Goal: Task Accomplishment & Management: Manage account settings

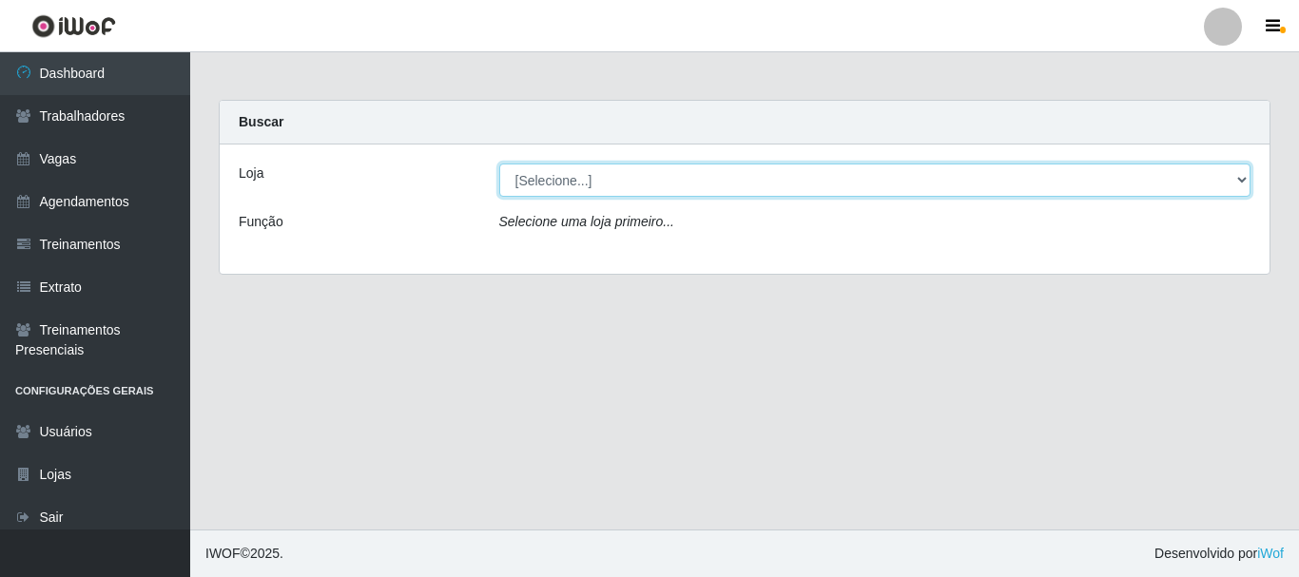
click at [697, 183] on select "[Selecione...] Necão Restaurante" at bounding box center [875, 180] width 752 height 33
select select "334"
click at [499, 164] on select "[Selecione...] Necão Restaurante" at bounding box center [875, 180] width 752 height 33
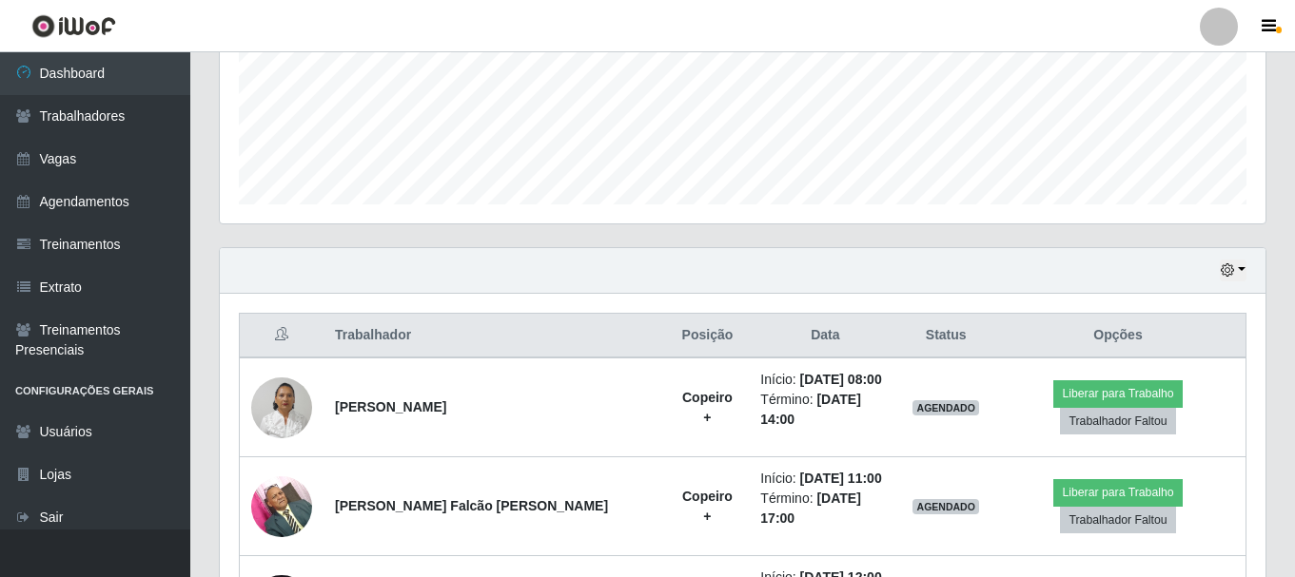
scroll to position [571, 0]
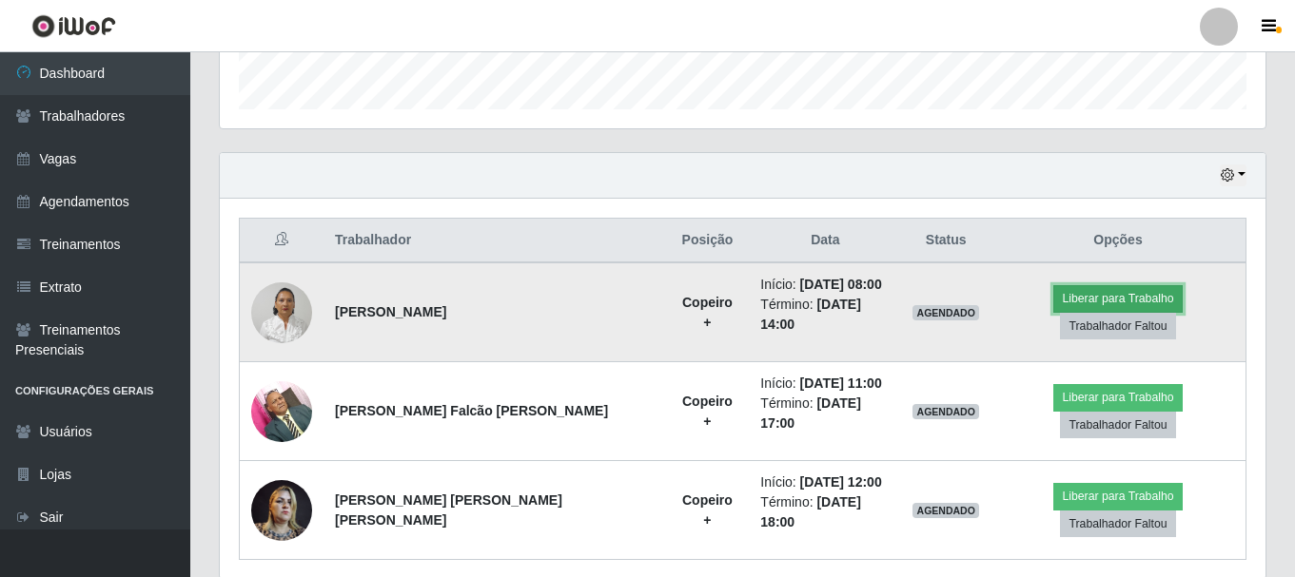
click at [1063, 302] on button "Liberar para Trabalho" at bounding box center [1117, 298] width 128 height 27
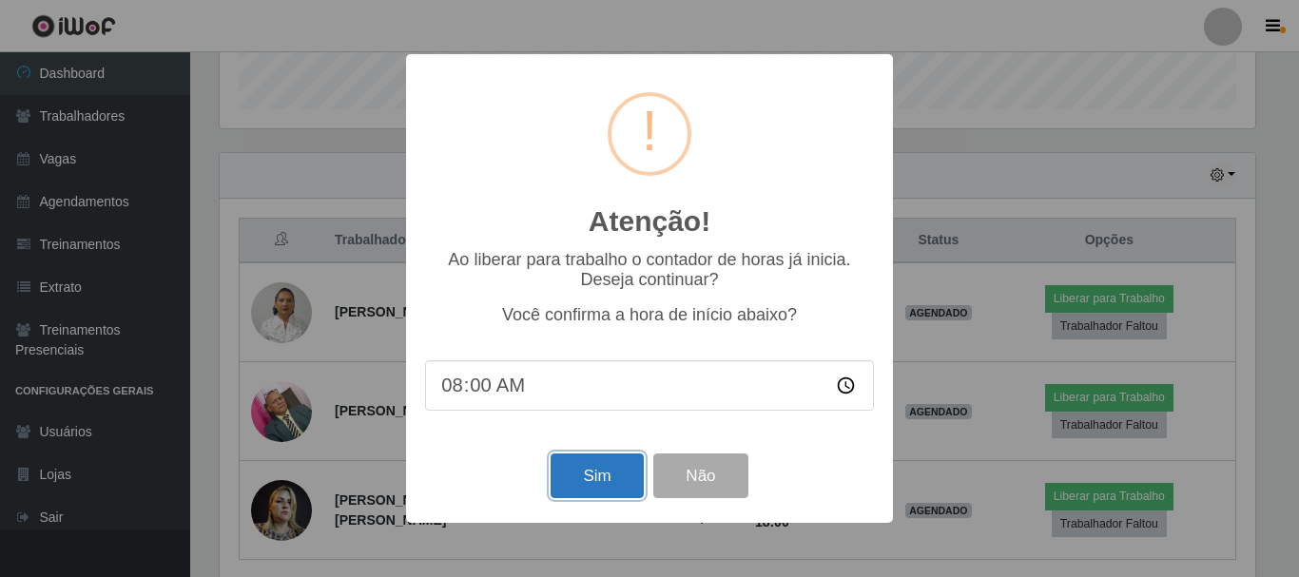
click at [621, 475] on button "Sim" at bounding box center [597, 476] width 92 height 45
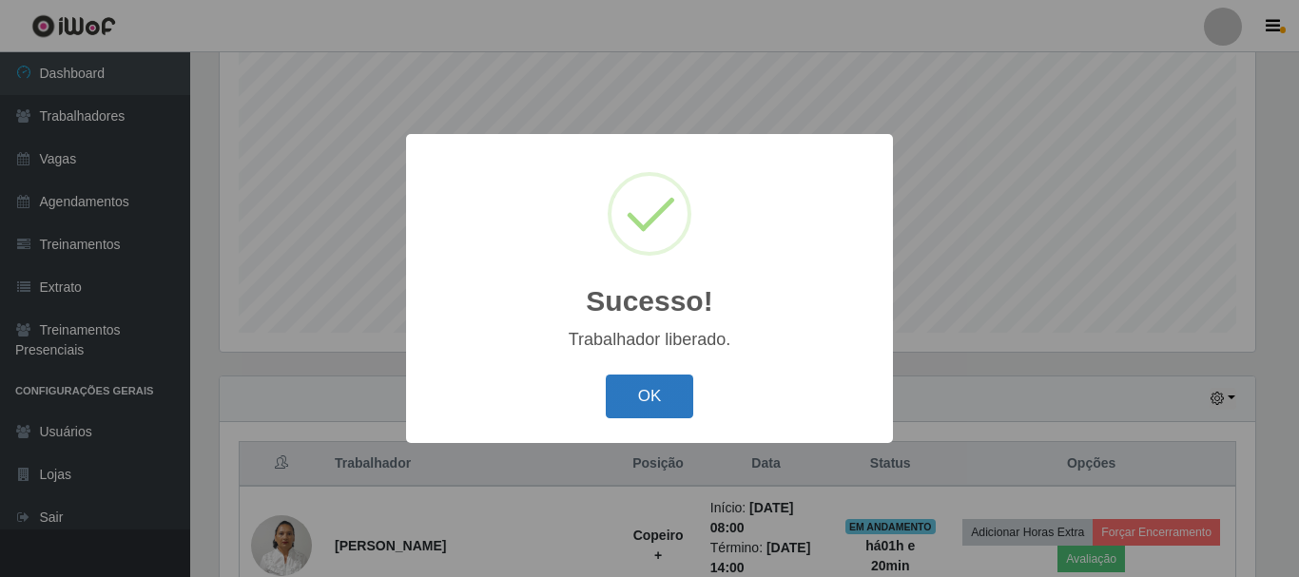
click at [649, 398] on button "OK" at bounding box center [650, 397] width 88 height 45
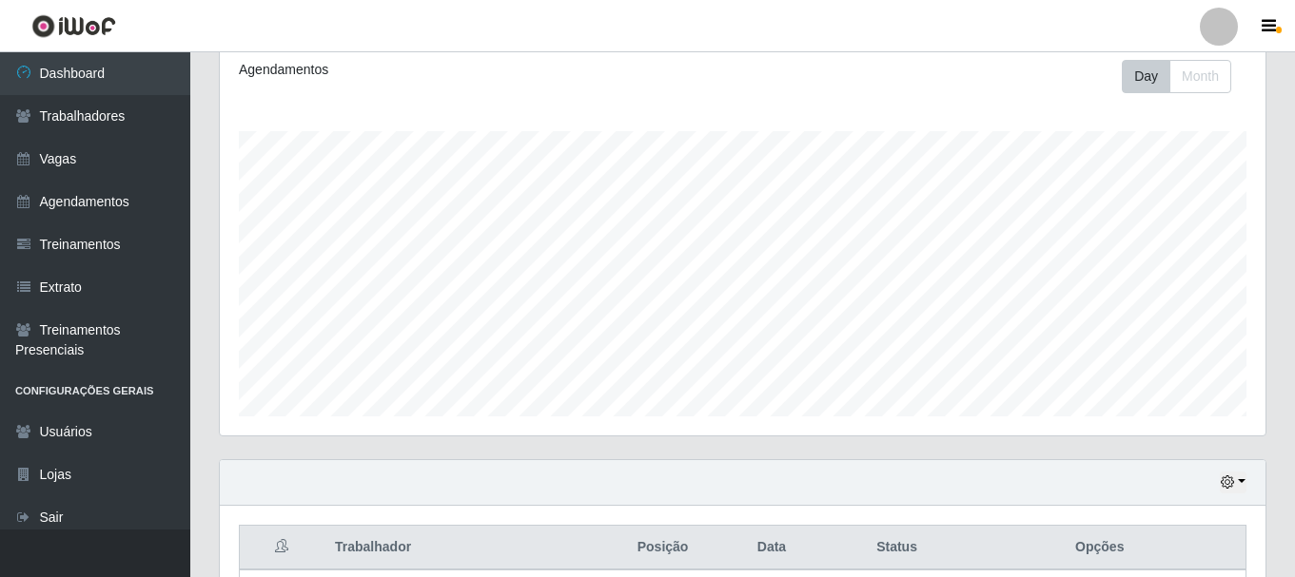
scroll to position [0, 0]
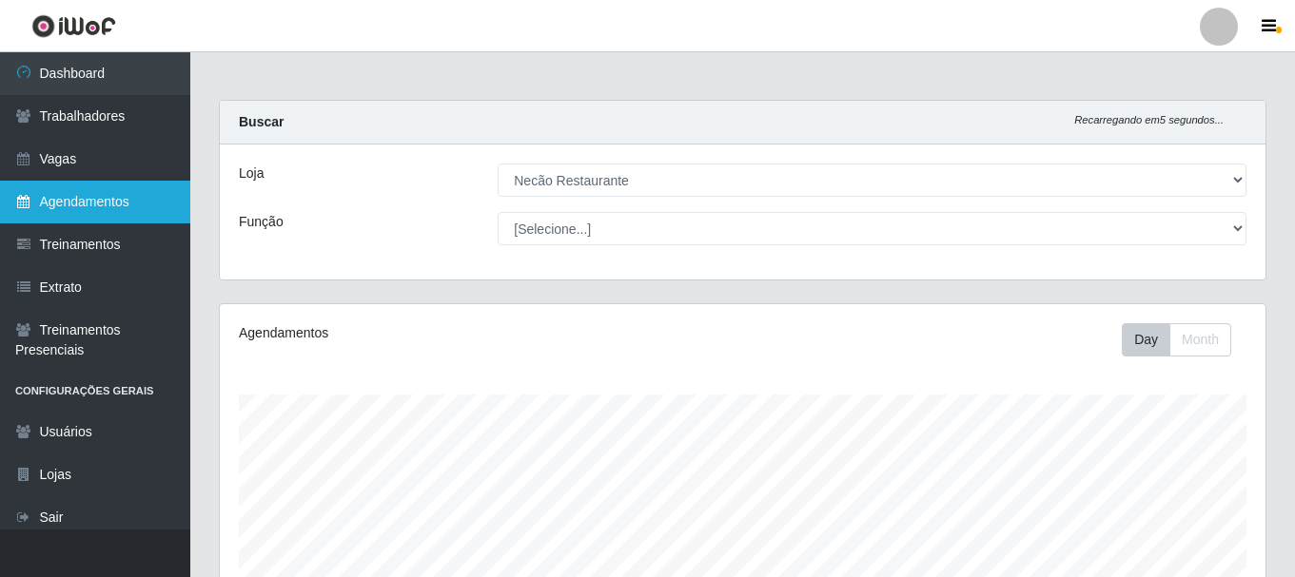
click at [58, 204] on link "Agendamentos" at bounding box center [95, 202] width 190 height 43
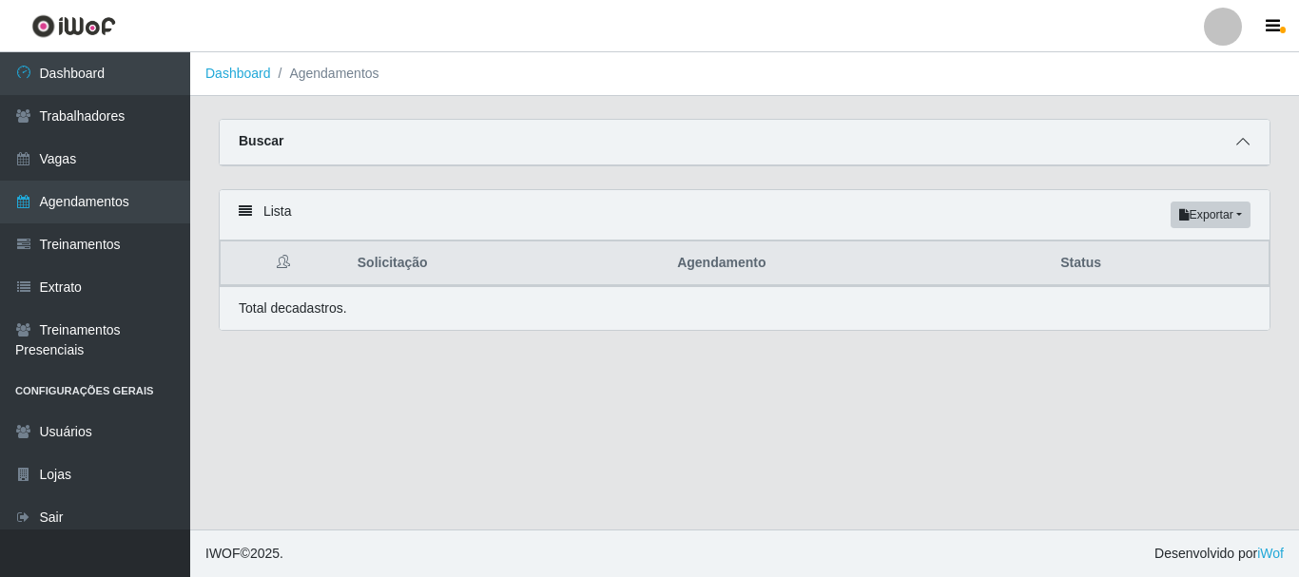
click at [1235, 141] on span at bounding box center [1243, 142] width 23 height 22
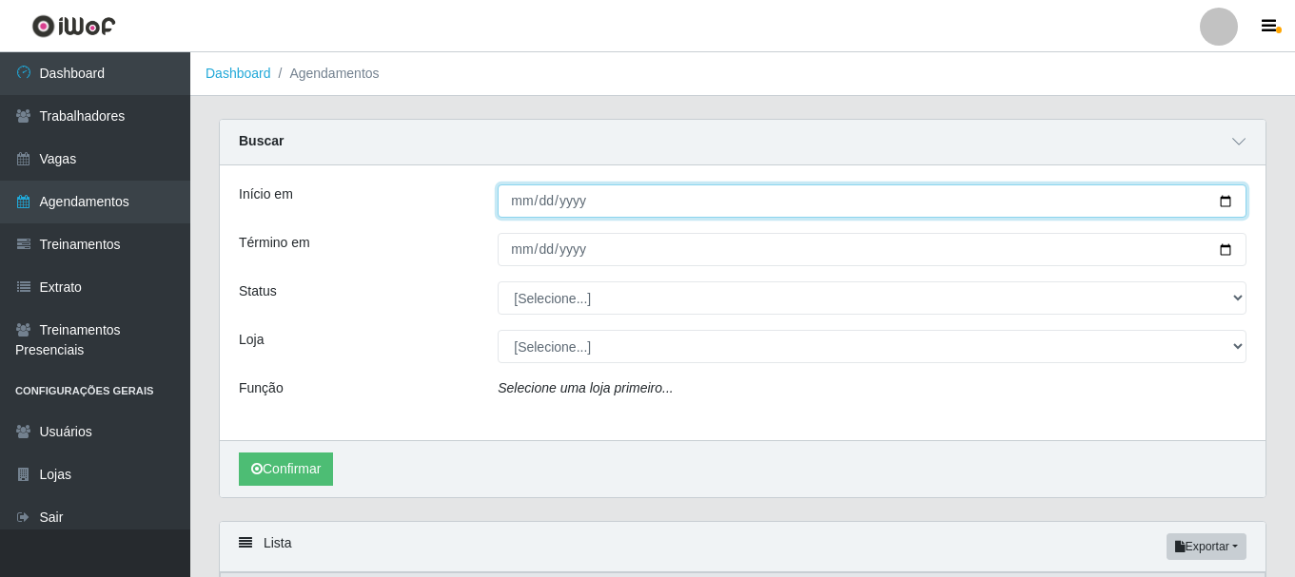
click at [1230, 199] on input "Início em" at bounding box center [871, 201] width 749 height 33
type input "[DATE]"
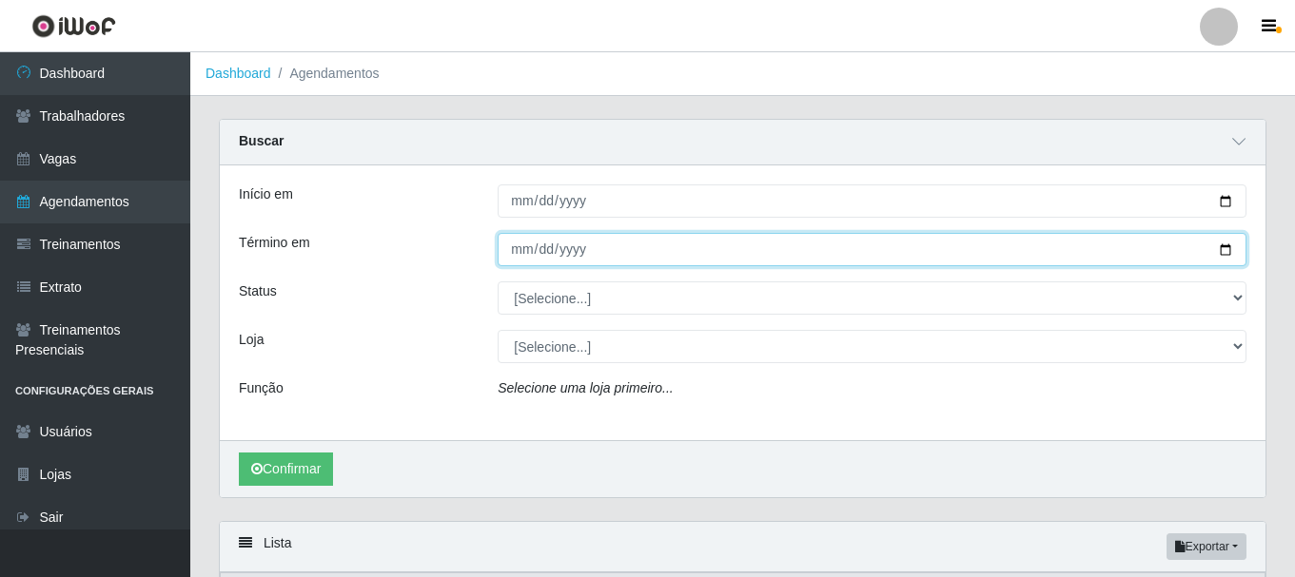
click at [1217, 253] on input "Término em" at bounding box center [871, 249] width 749 height 33
type input "[DATE]"
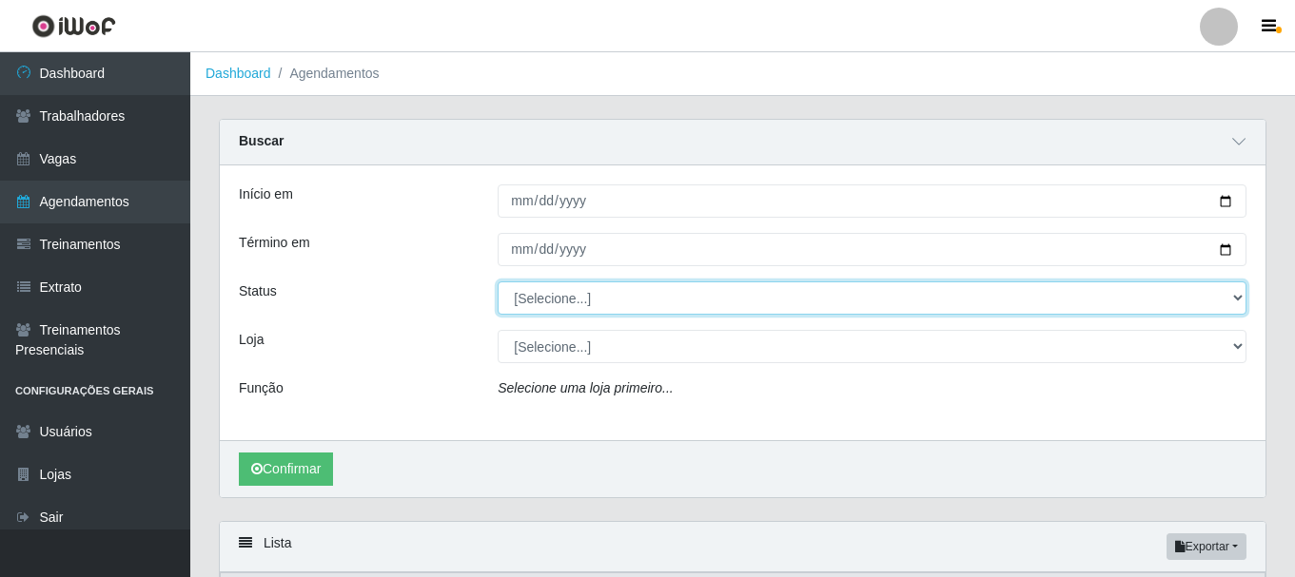
click at [608, 303] on select "[Selecione...] AGENDADO AGUARDANDO LIBERAR EM ANDAMENTO EM REVISÃO FINALIZADO C…" at bounding box center [871, 298] width 749 height 33
select select "AGENDADO"
click at [497, 282] on select "[Selecione...] AGENDADO AGUARDANDO LIBERAR EM ANDAMENTO EM REVISÃO FINALIZADO C…" at bounding box center [871, 298] width 749 height 33
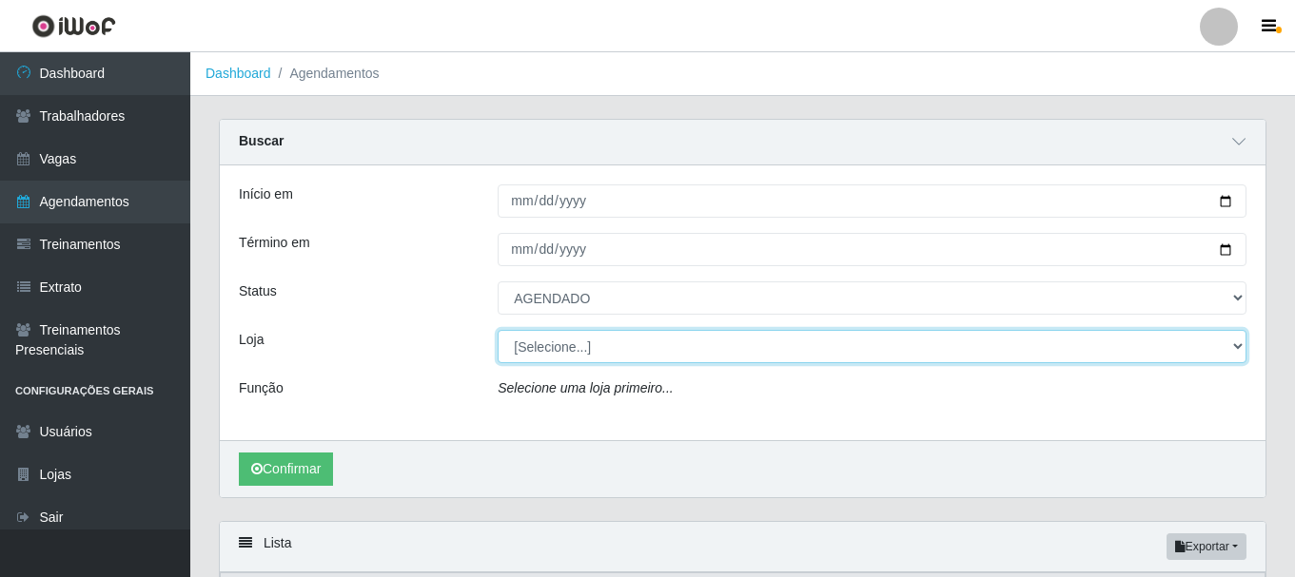
click at [584, 345] on select "[Selecione...] Necão Restaurante" at bounding box center [871, 346] width 749 height 33
select select "334"
click at [497, 331] on select "[Selecione...] Necão Restaurante" at bounding box center [871, 346] width 749 height 33
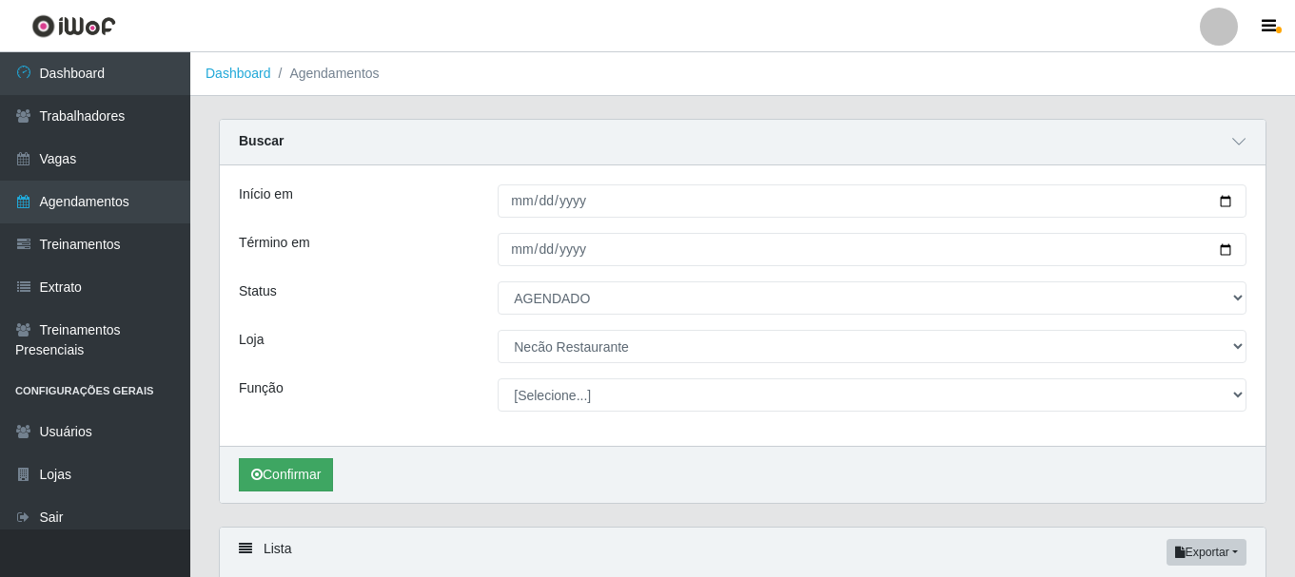
click at [294, 458] on div "Confirmar" at bounding box center [742, 474] width 1045 height 57
click at [289, 474] on button "Confirmar" at bounding box center [286, 474] width 94 height 33
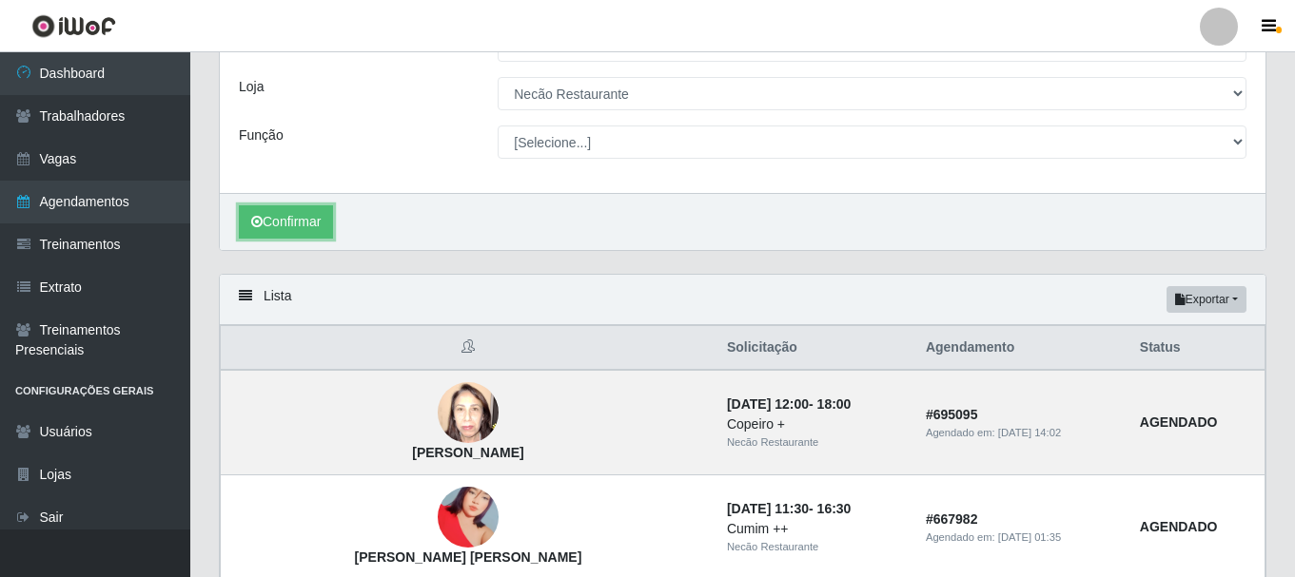
scroll to position [63, 0]
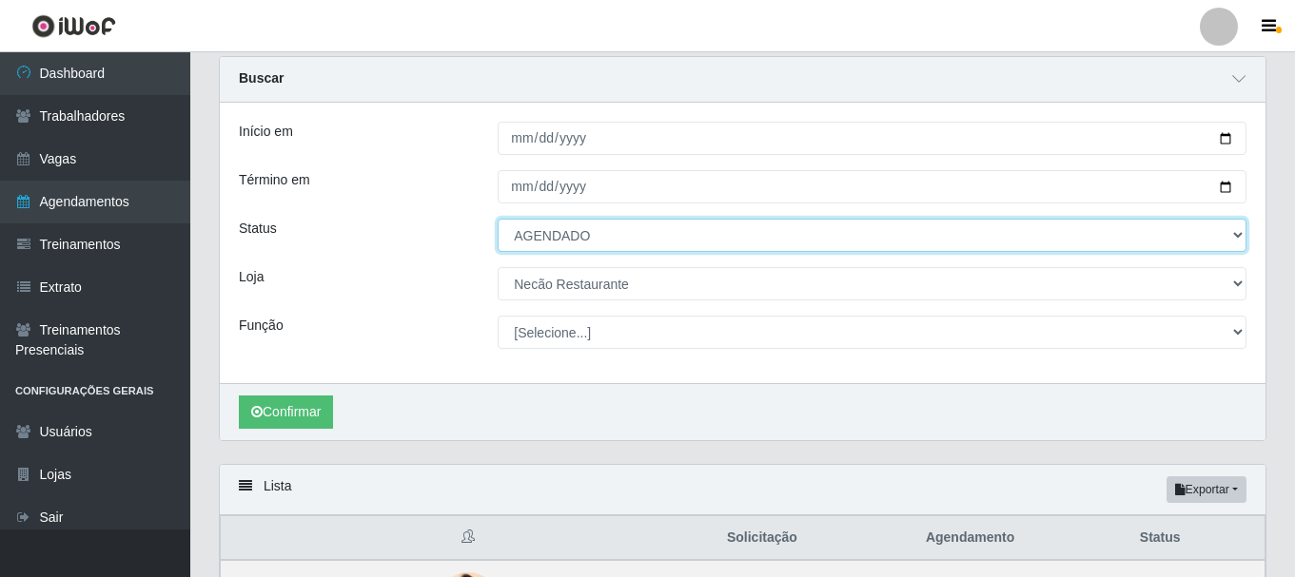
click at [1224, 238] on select "[Selecione...] AGENDADO AGUARDANDO LIBERAR EM ANDAMENTO EM REVISÃO FINALIZADO C…" at bounding box center [871, 235] width 749 height 33
select select "CANCELADO"
click at [497, 220] on select "[Selecione...] AGENDADO AGUARDANDO LIBERAR EM ANDAMENTO EM REVISÃO FINALIZADO C…" at bounding box center [871, 235] width 749 height 33
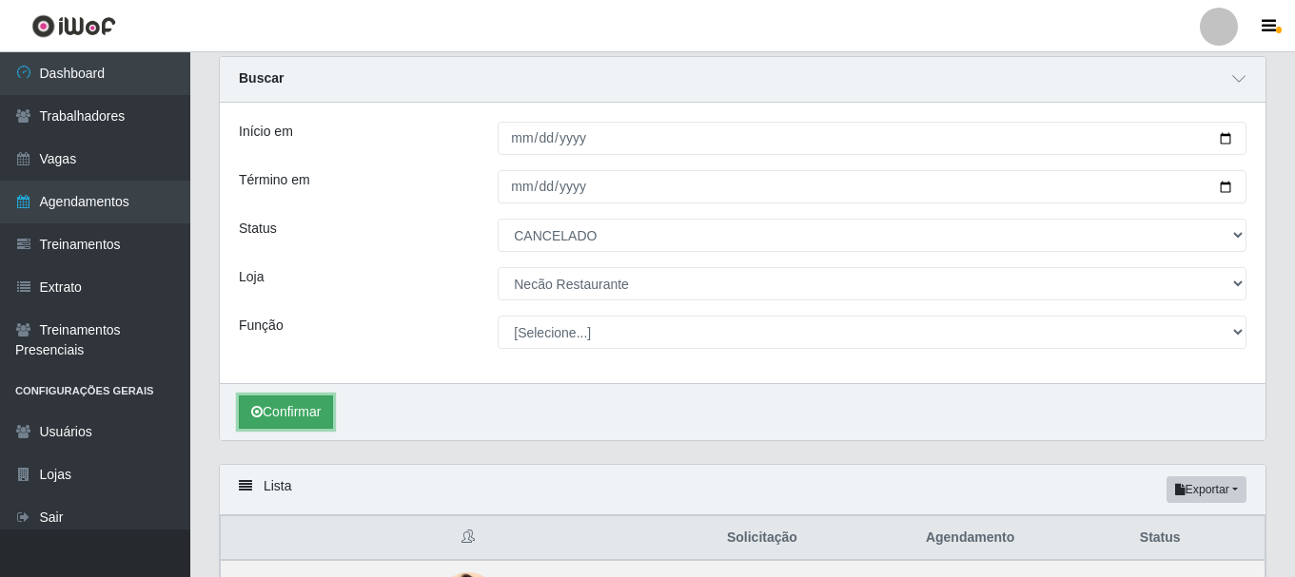
click at [295, 417] on button "Confirmar" at bounding box center [286, 412] width 94 height 33
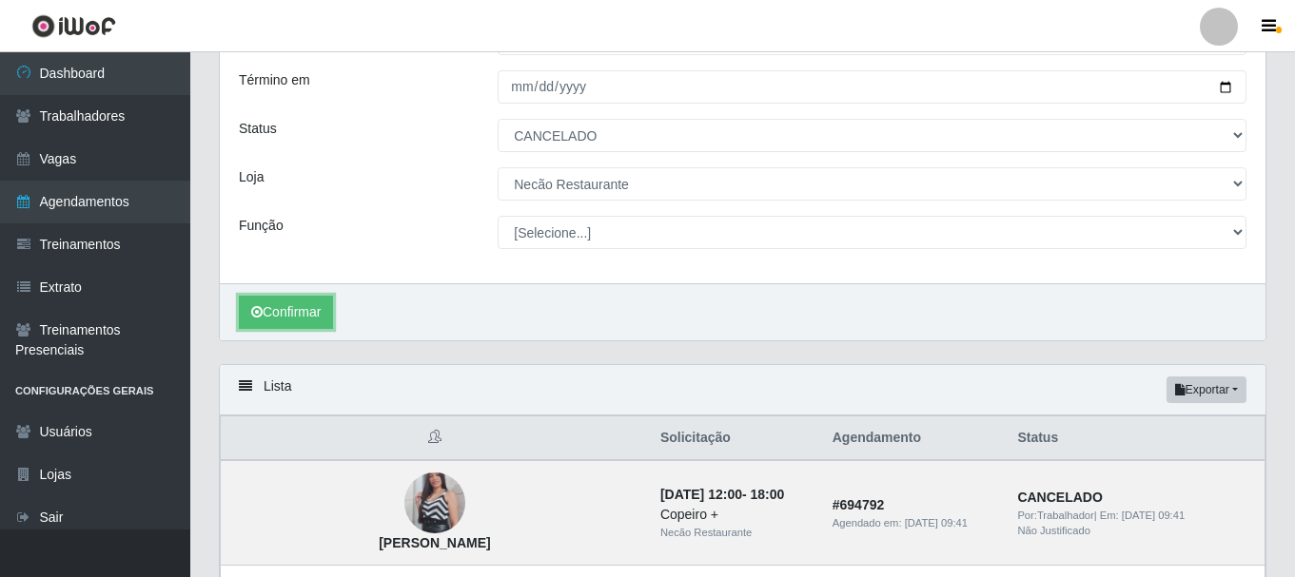
scroll to position [353, 0]
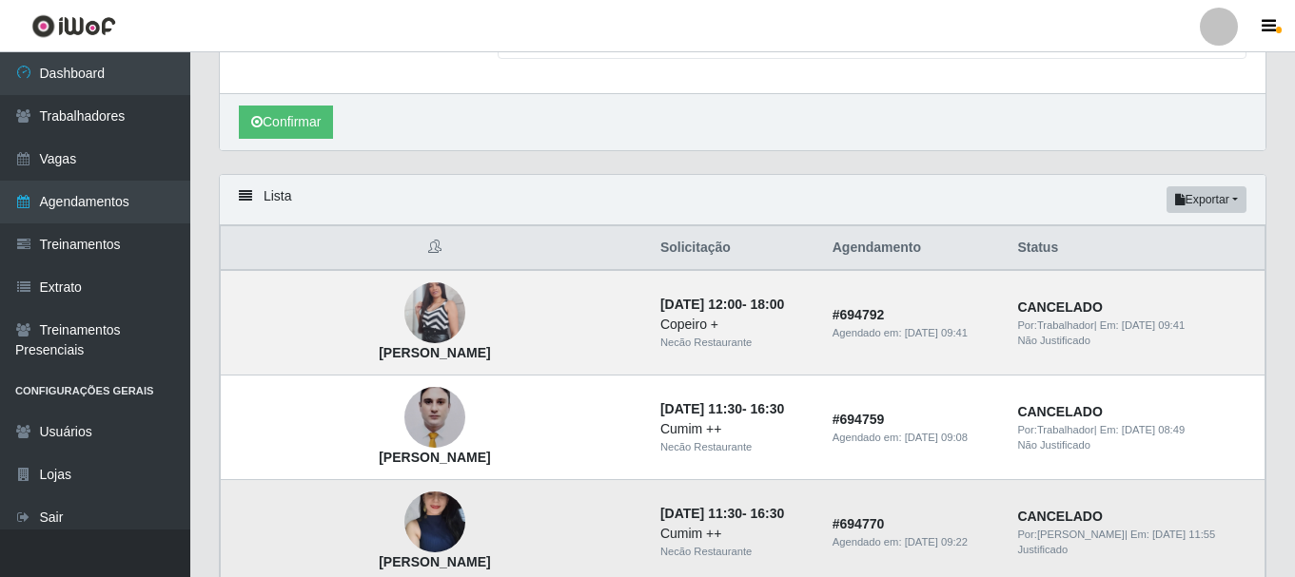
click at [404, 525] on img at bounding box center [434, 522] width 61 height 135
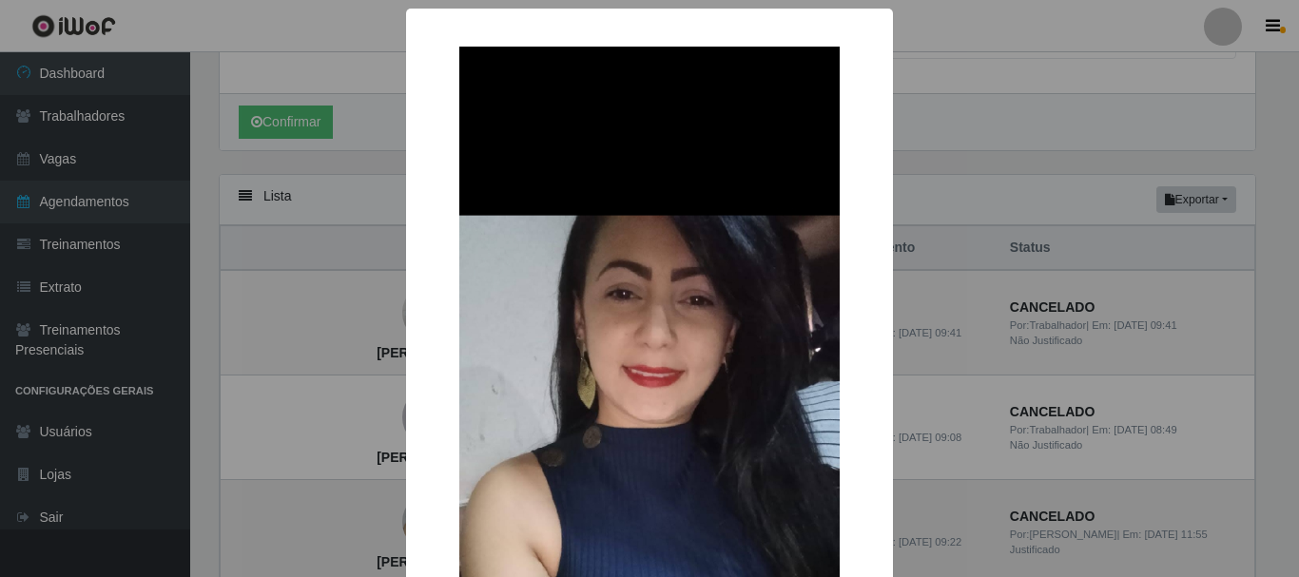
click at [353, 525] on div "× [PERSON_NAME] OK Cancel" at bounding box center [649, 288] width 1299 height 577
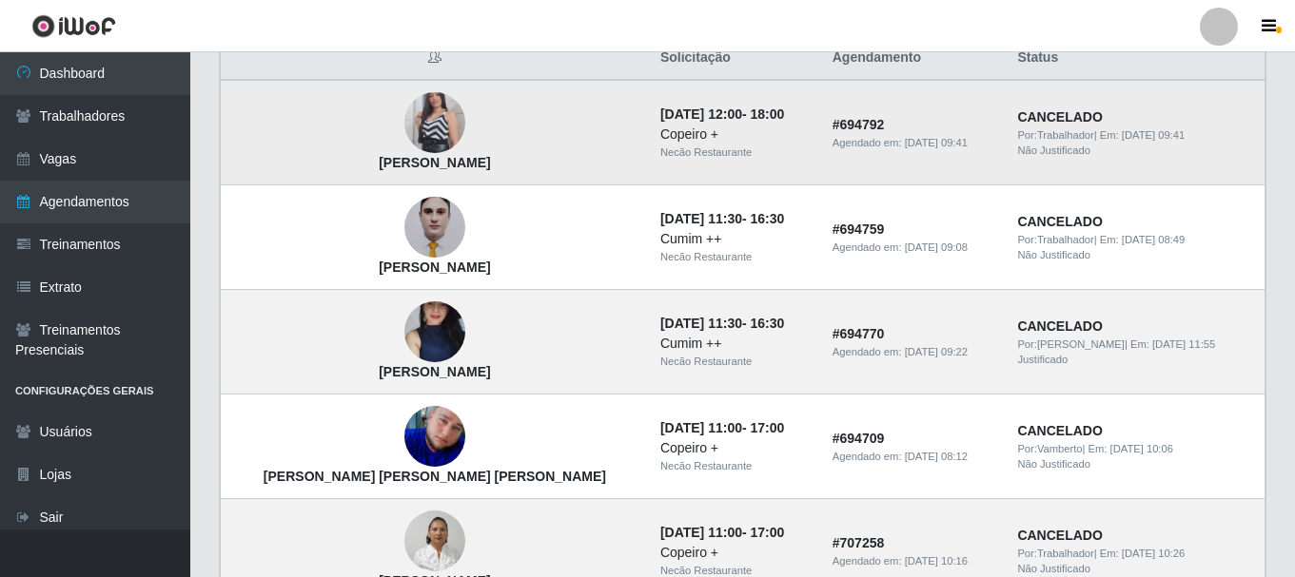
scroll to position [448, 0]
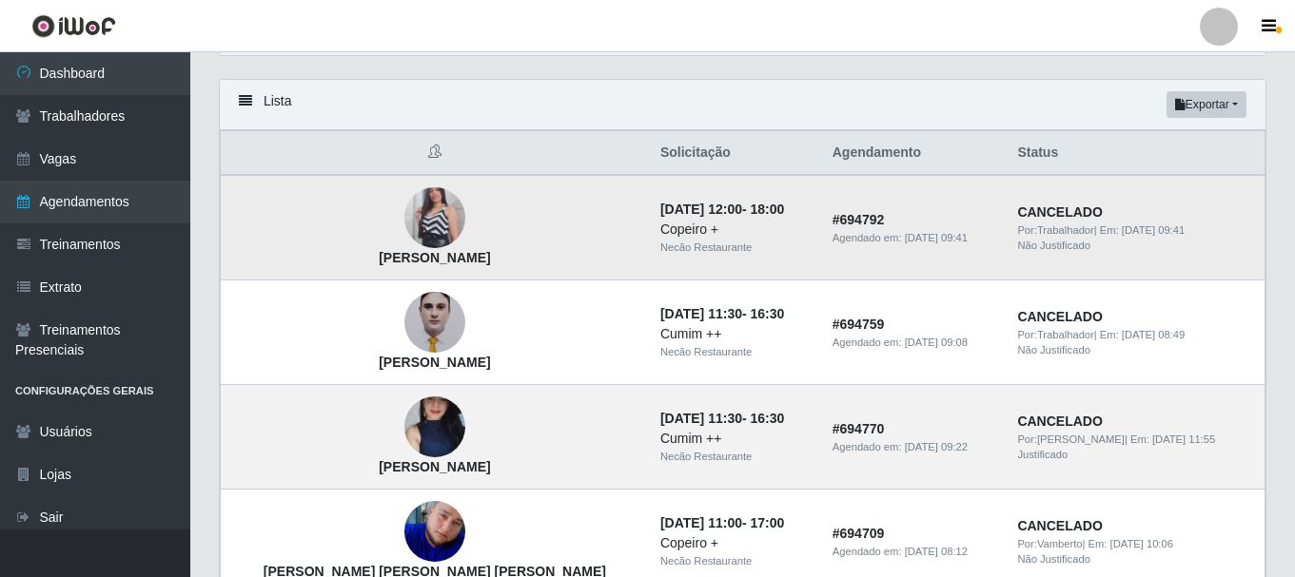
click at [404, 216] on img at bounding box center [434, 219] width 61 height 108
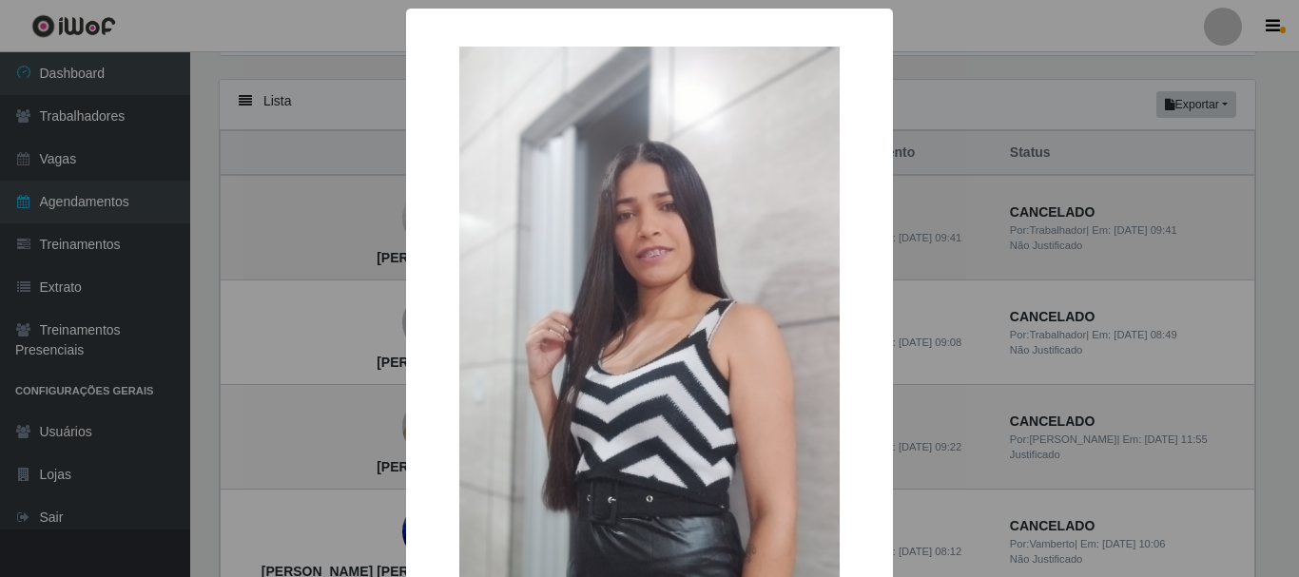
click at [333, 216] on div "× [PERSON_NAME] OK Cancel" at bounding box center [649, 288] width 1299 height 577
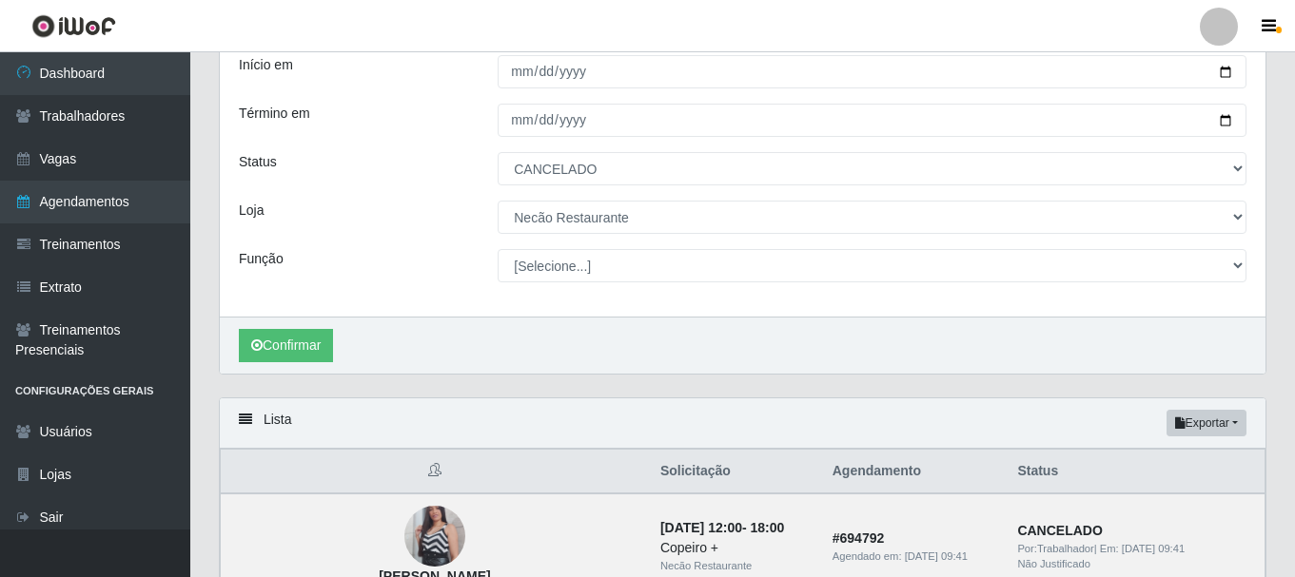
scroll to position [0, 0]
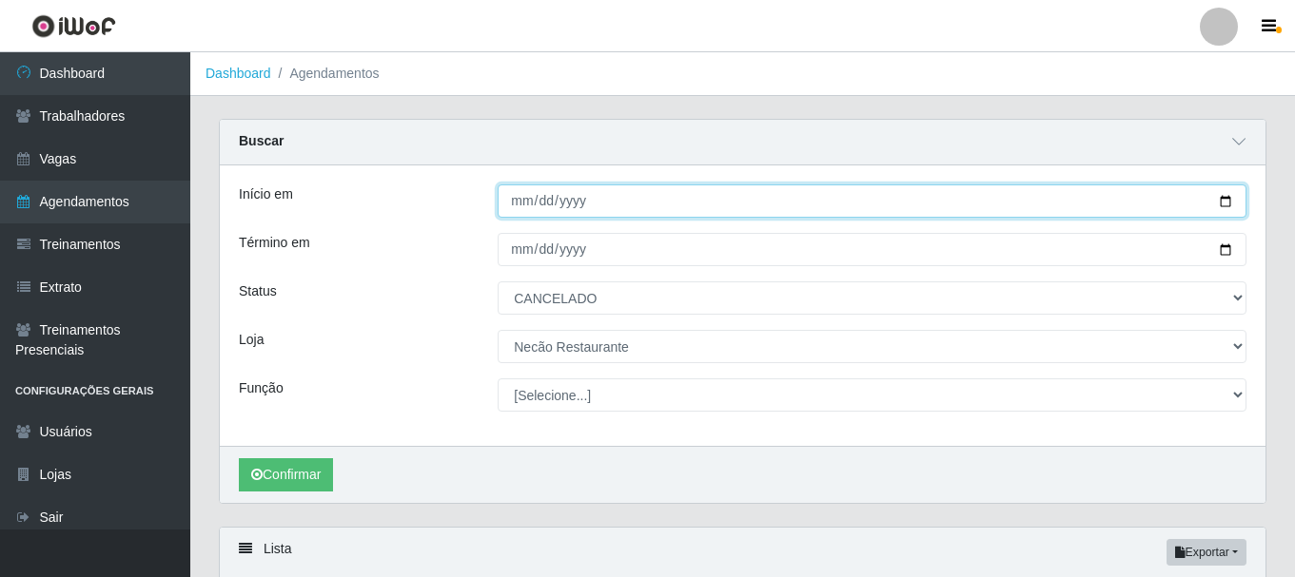
click at [1222, 208] on input "[DATE]" at bounding box center [871, 201] width 749 height 33
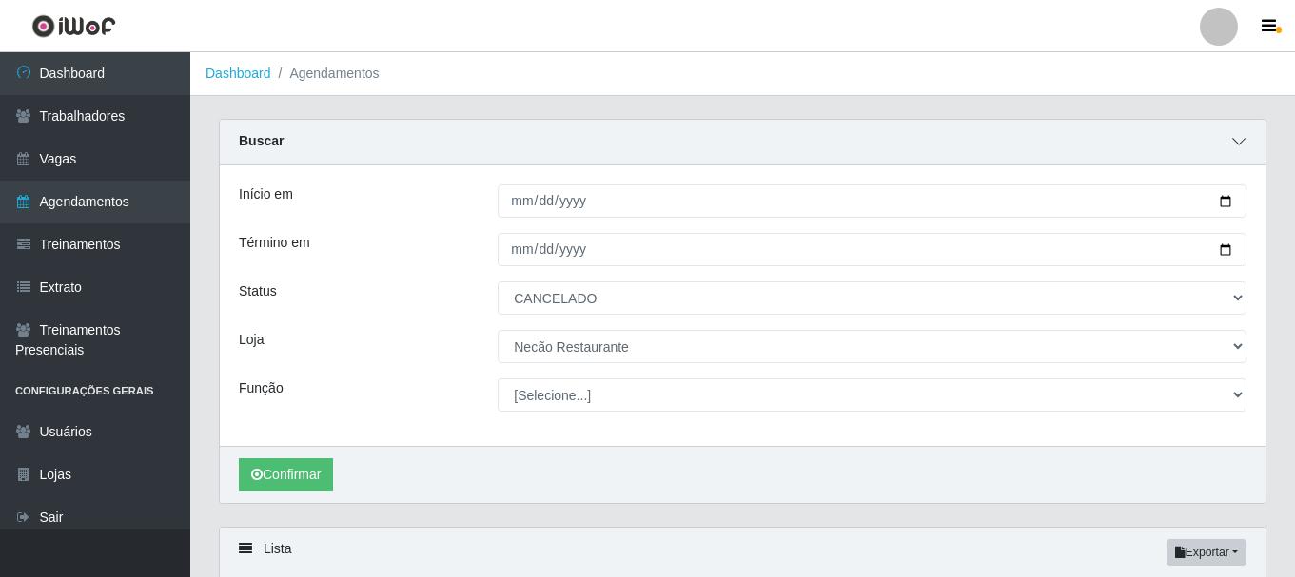
click at [1240, 147] on icon at bounding box center [1238, 141] width 13 height 13
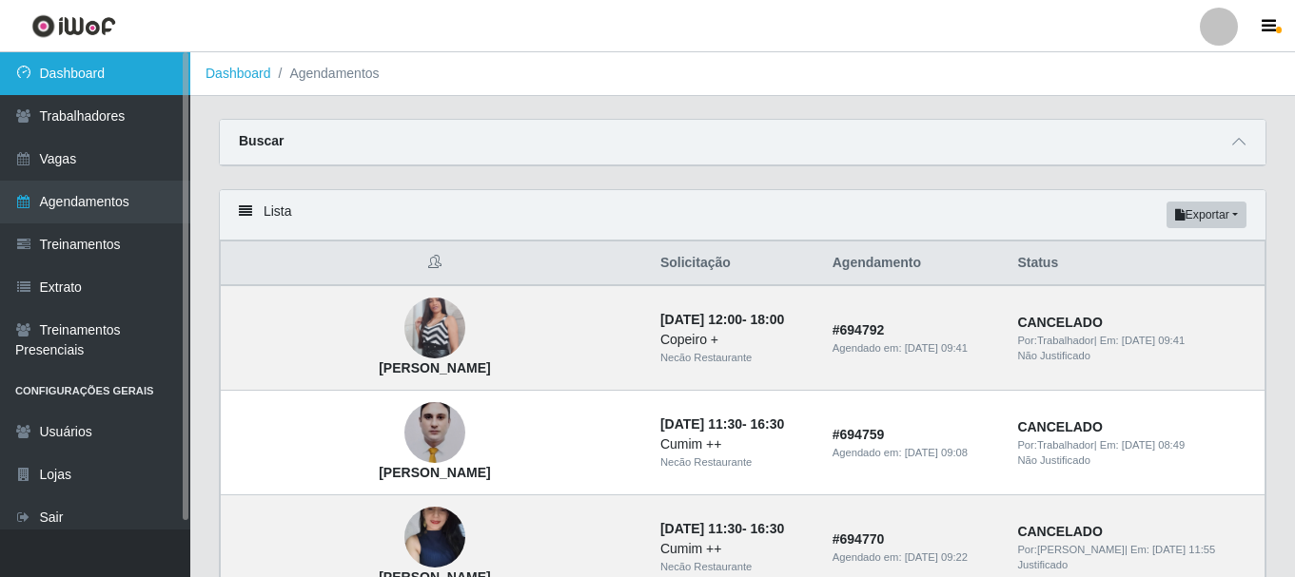
click at [120, 70] on link "Dashboard" at bounding box center [95, 73] width 190 height 43
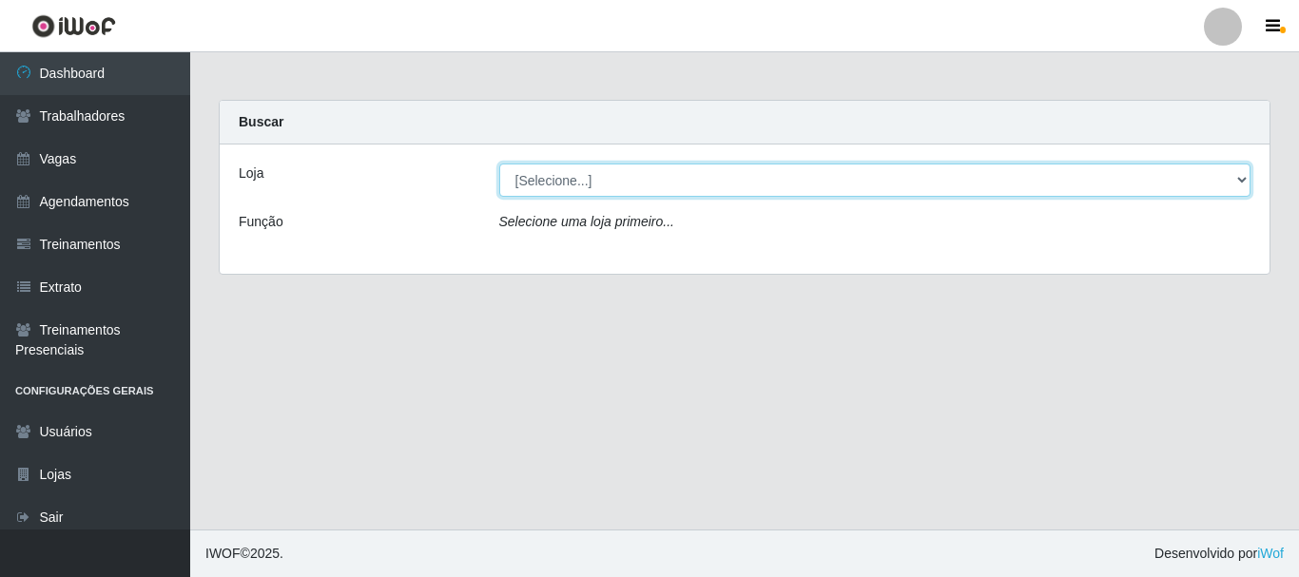
click at [1247, 185] on select "[Selecione...] Necão Restaurante" at bounding box center [875, 180] width 752 height 33
select select "334"
click at [499, 164] on select "[Selecione...] Necão Restaurante" at bounding box center [875, 180] width 752 height 33
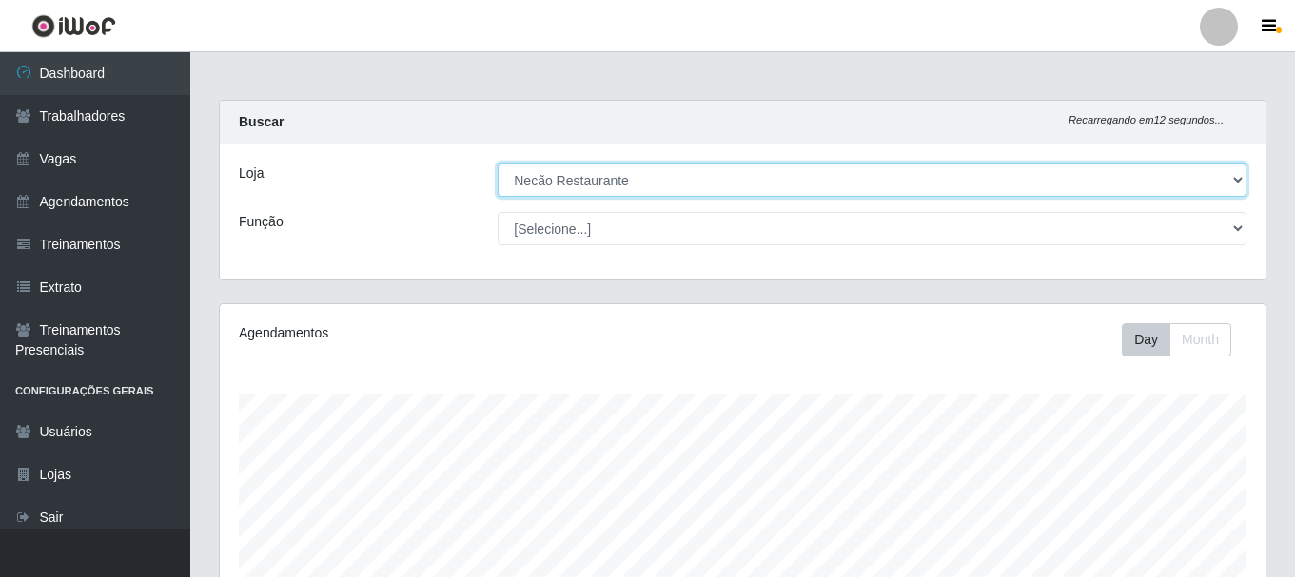
click at [1224, 184] on select "[Selecione...] Necão Restaurante" at bounding box center [871, 180] width 749 height 33
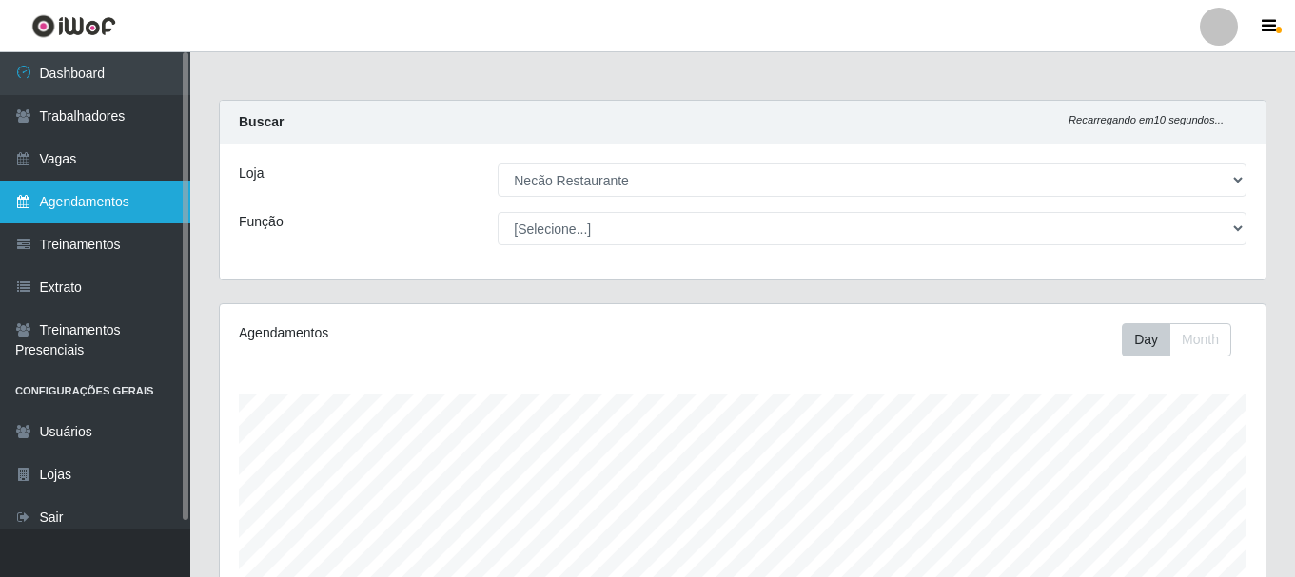
click at [73, 214] on link "Agendamentos" at bounding box center [95, 202] width 190 height 43
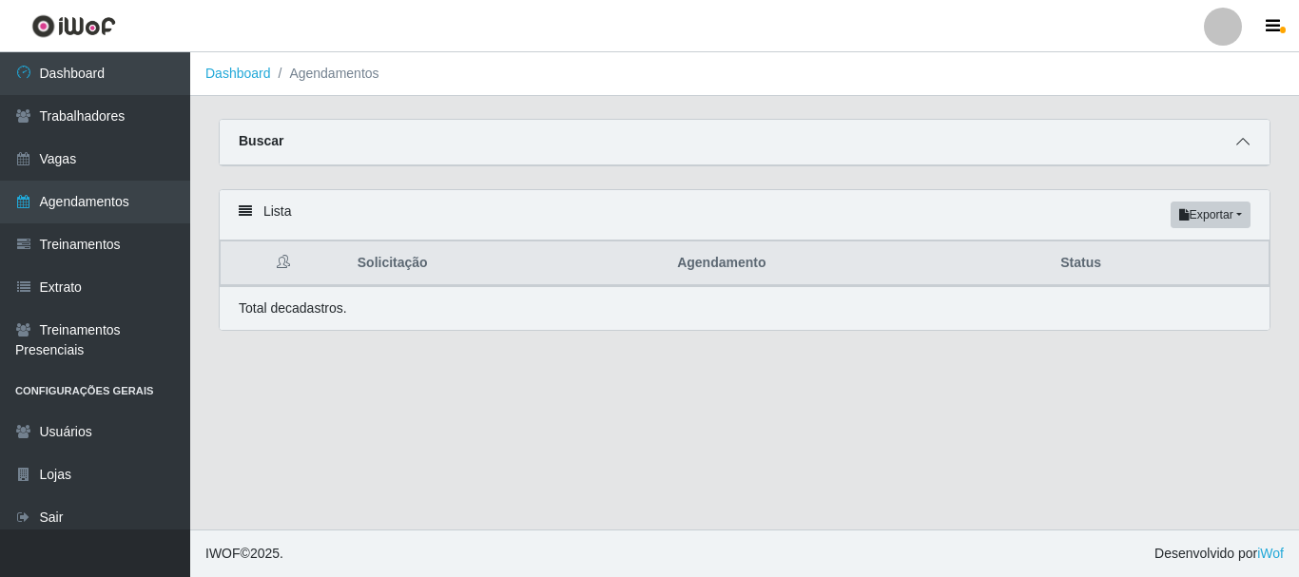
click at [1235, 144] on span at bounding box center [1243, 142] width 23 height 22
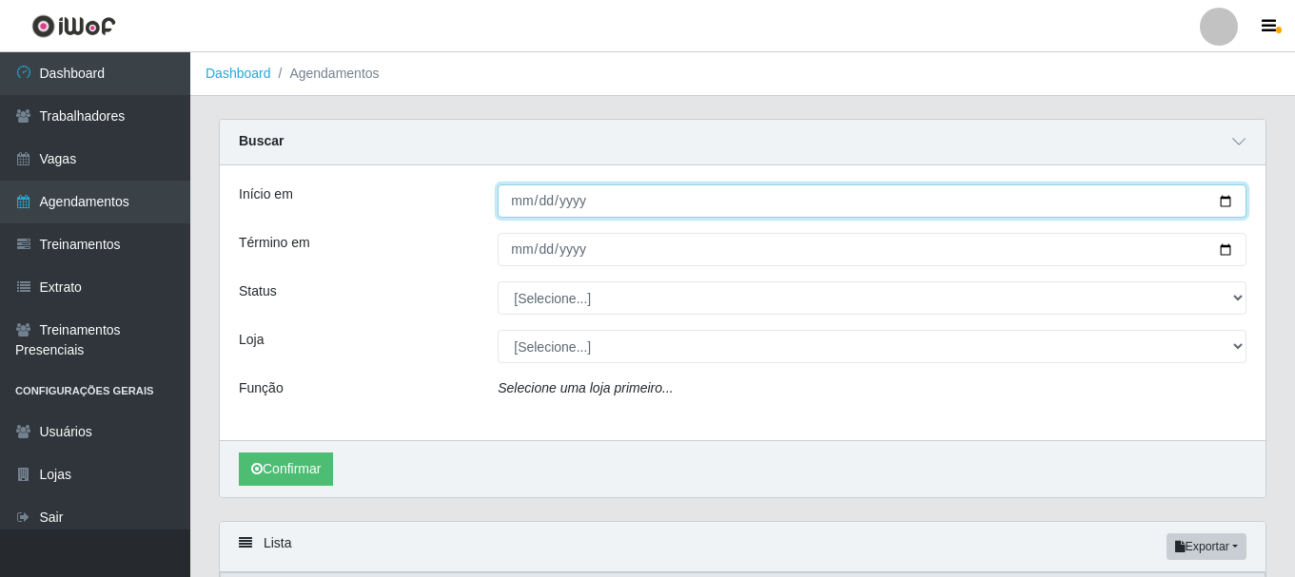
click at [1225, 206] on input "Início em" at bounding box center [871, 201] width 749 height 33
type input "[DATE]"
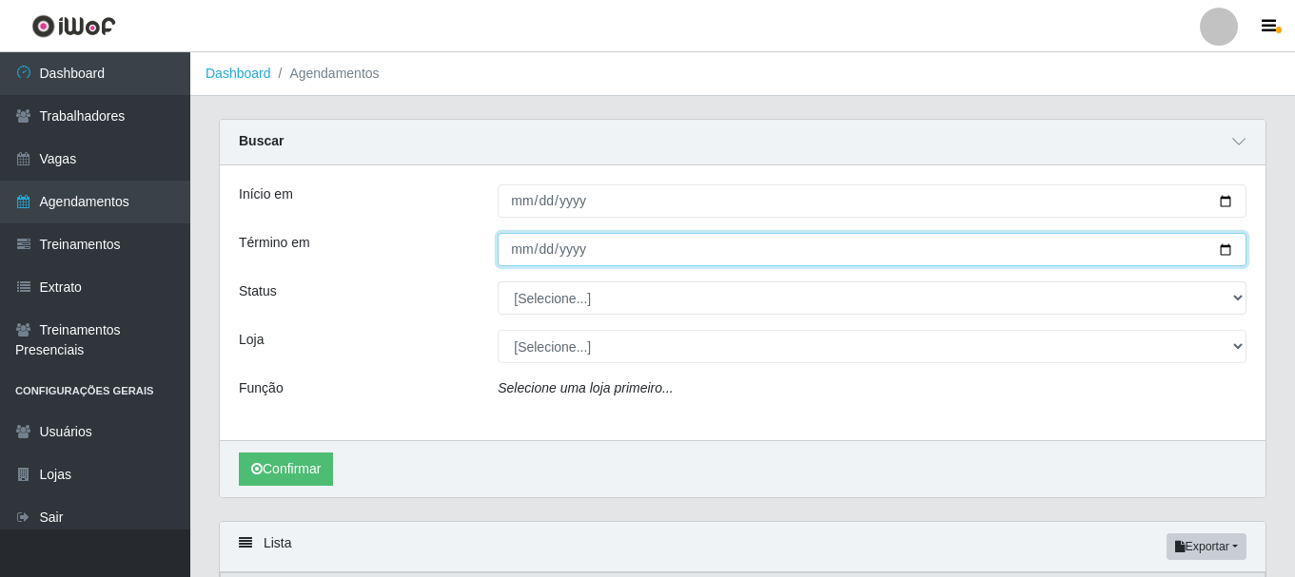
click at [1228, 251] on input "Término em" at bounding box center [871, 249] width 749 height 33
type input "[DATE]"
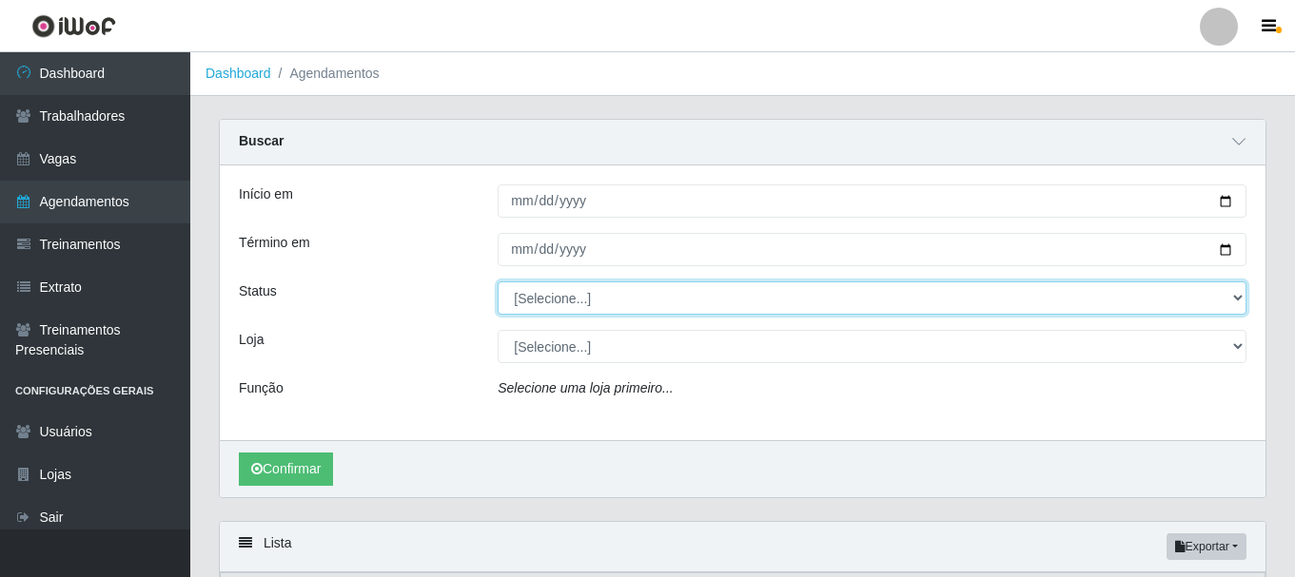
click at [1231, 307] on select "[Selecione...] AGENDADO AGUARDANDO LIBERAR EM ANDAMENTO EM REVISÃO FINALIZADO C…" at bounding box center [871, 298] width 749 height 33
select select "AGENDADO"
click at [497, 282] on select "[Selecione...] AGENDADO AGUARDANDO LIBERAR EM ANDAMENTO EM REVISÃO FINALIZADO C…" at bounding box center [871, 298] width 749 height 33
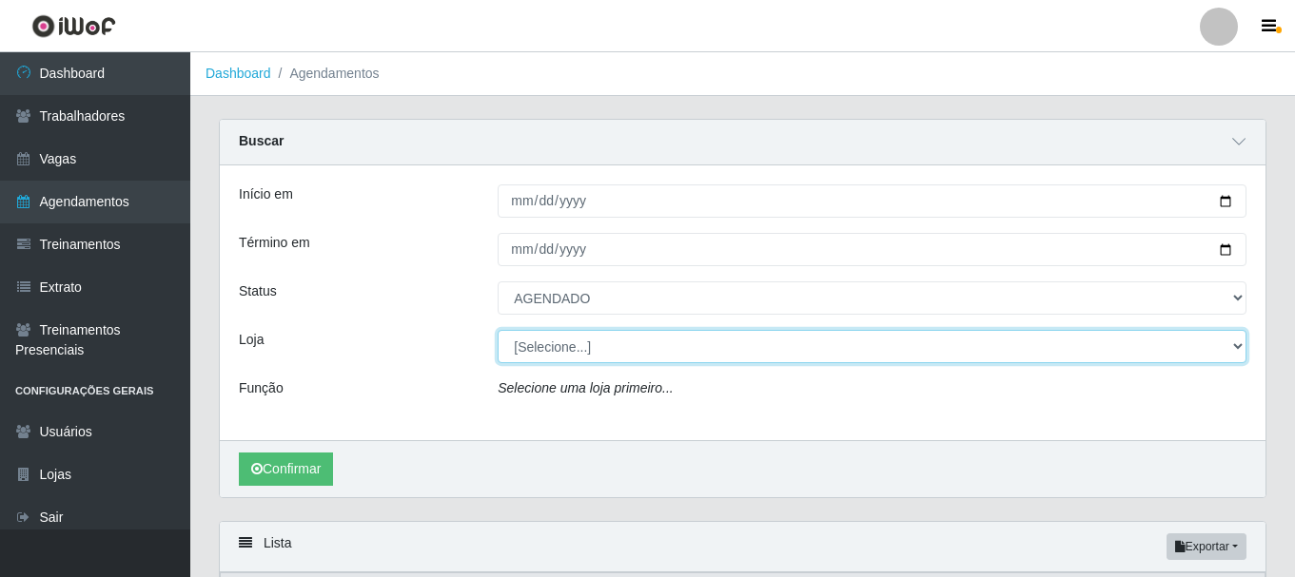
click at [1224, 345] on select "[Selecione...] Necão Restaurante" at bounding box center [871, 346] width 749 height 33
select select "334"
click at [497, 331] on select "[Selecione...] Necão Restaurante" at bounding box center [871, 346] width 749 height 33
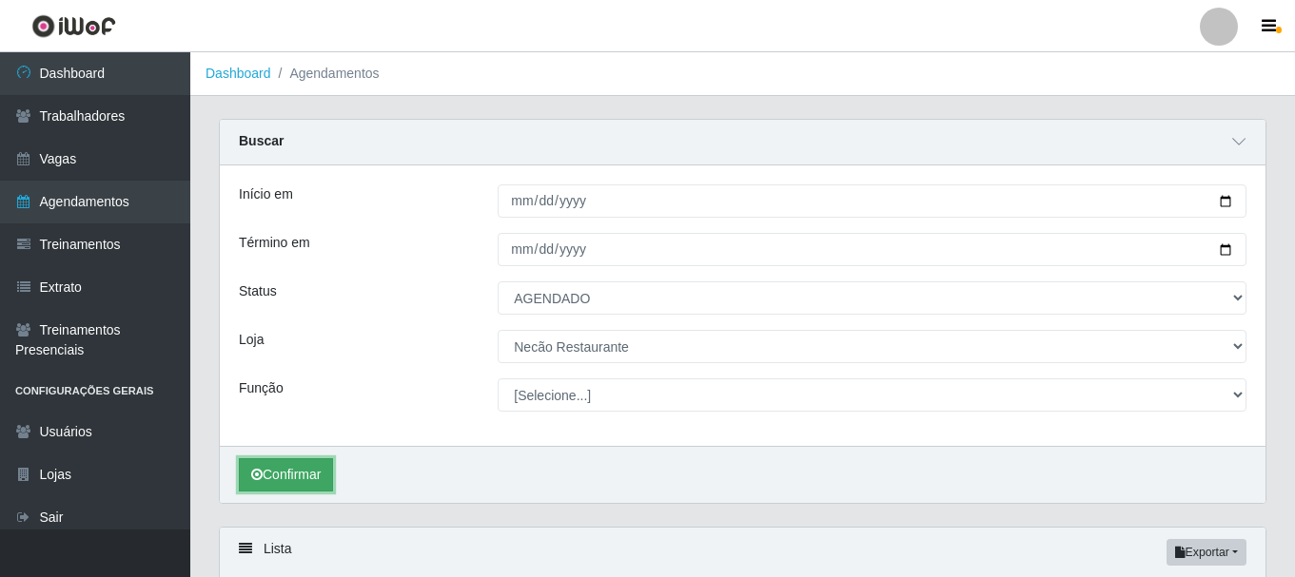
click at [309, 484] on button "Confirmar" at bounding box center [286, 474] width 94 height 33
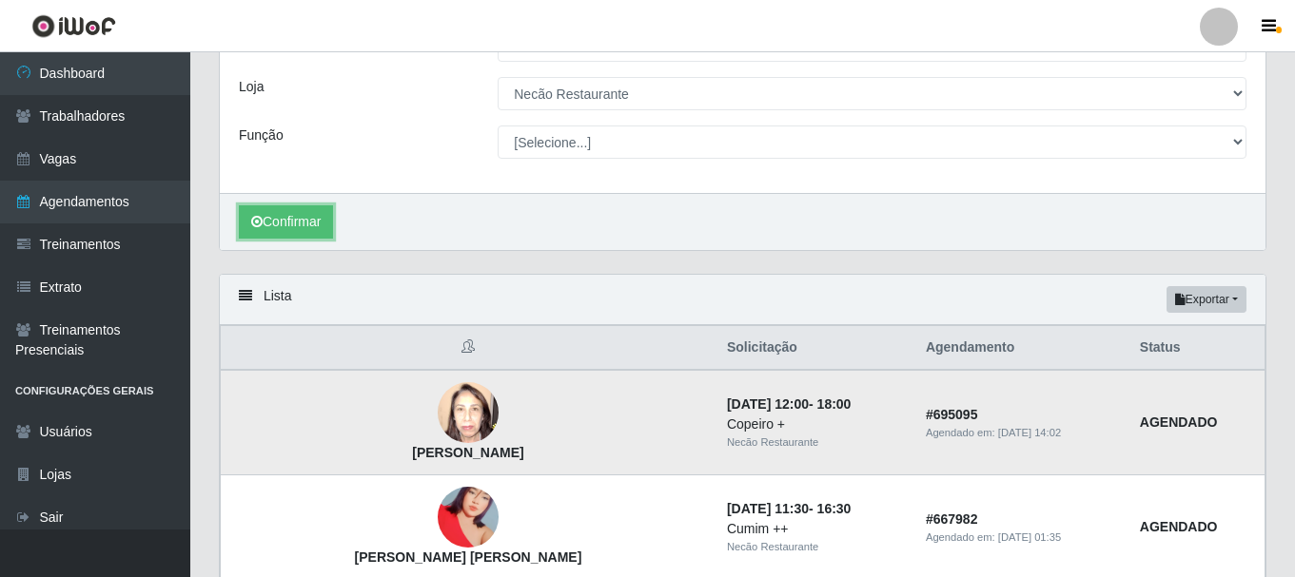
scroll to position [63, 0]
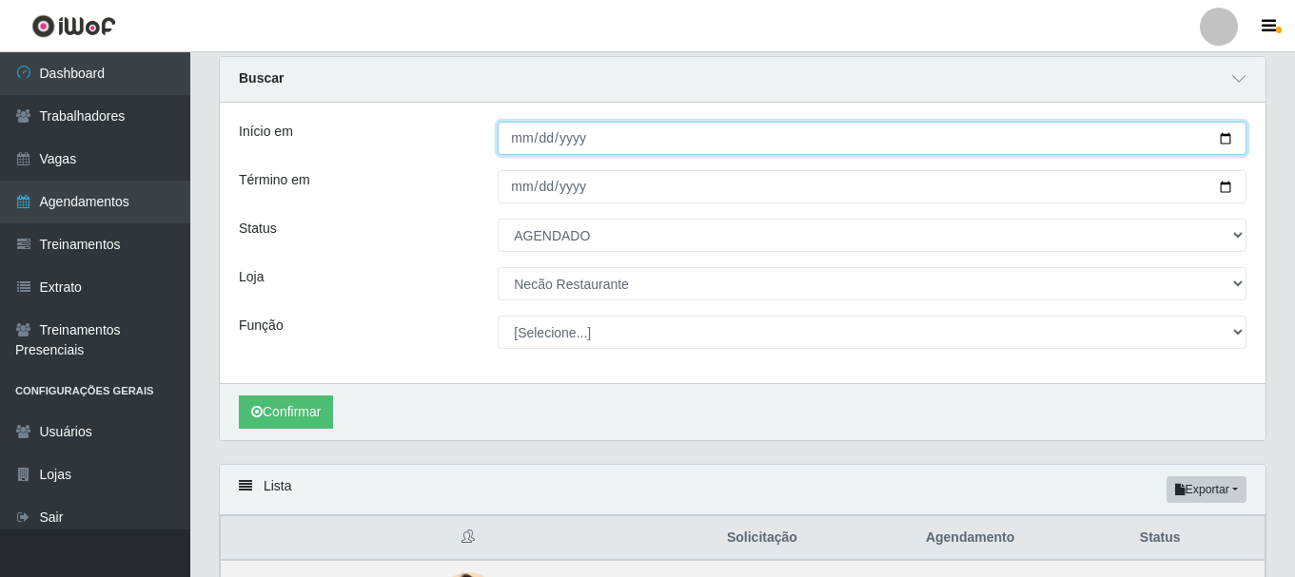
click at [1225, 145] on input "[DATE]" at bounding box center [871, 138] width 749 height 33
type input "[DATE]"
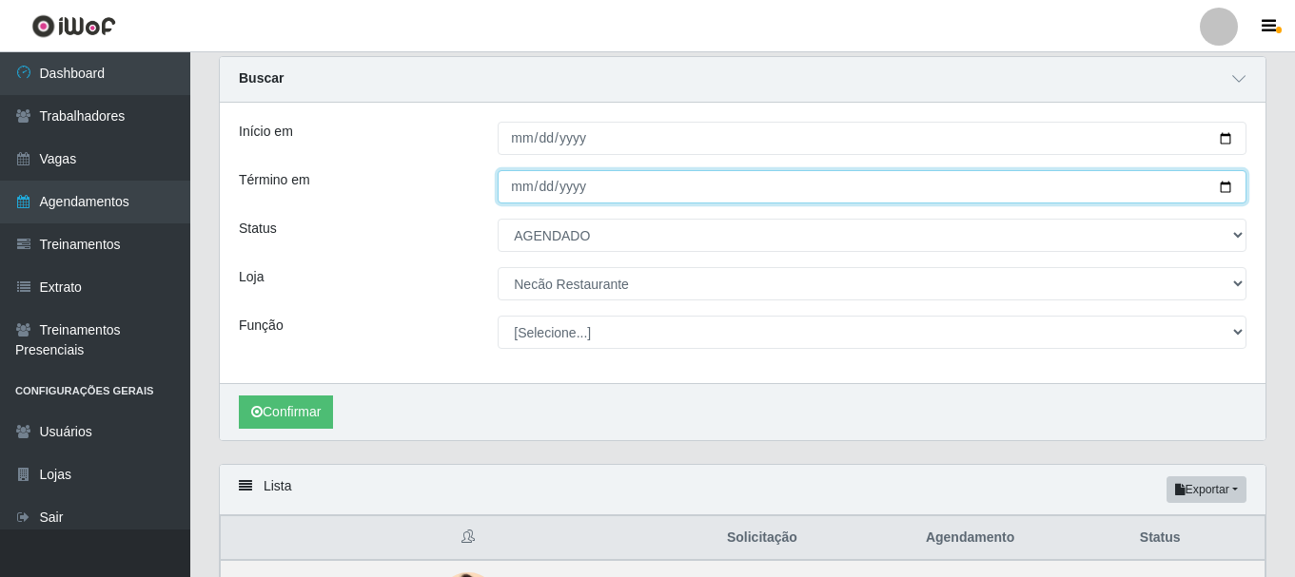
click at [1228, 191] on input "[DATE]" at bounding box center [871, 186] width 749 height 33
type input "[DATE]"
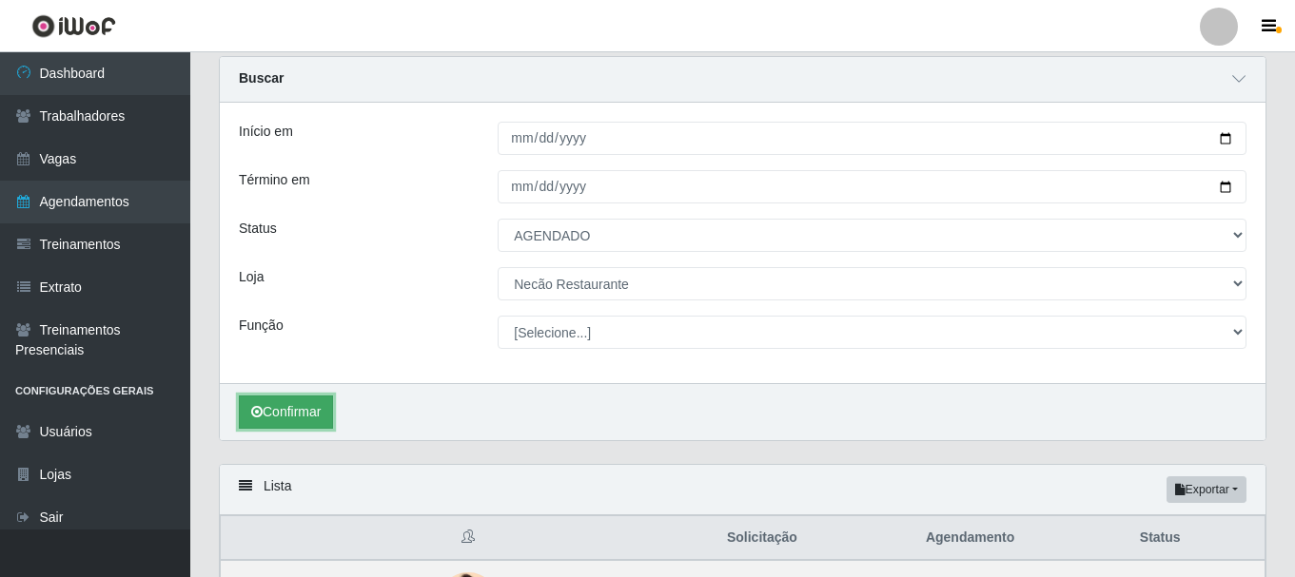
click at [308, 413] on button "Confirmar" at bounding box center [286, 412] width 94 height 33
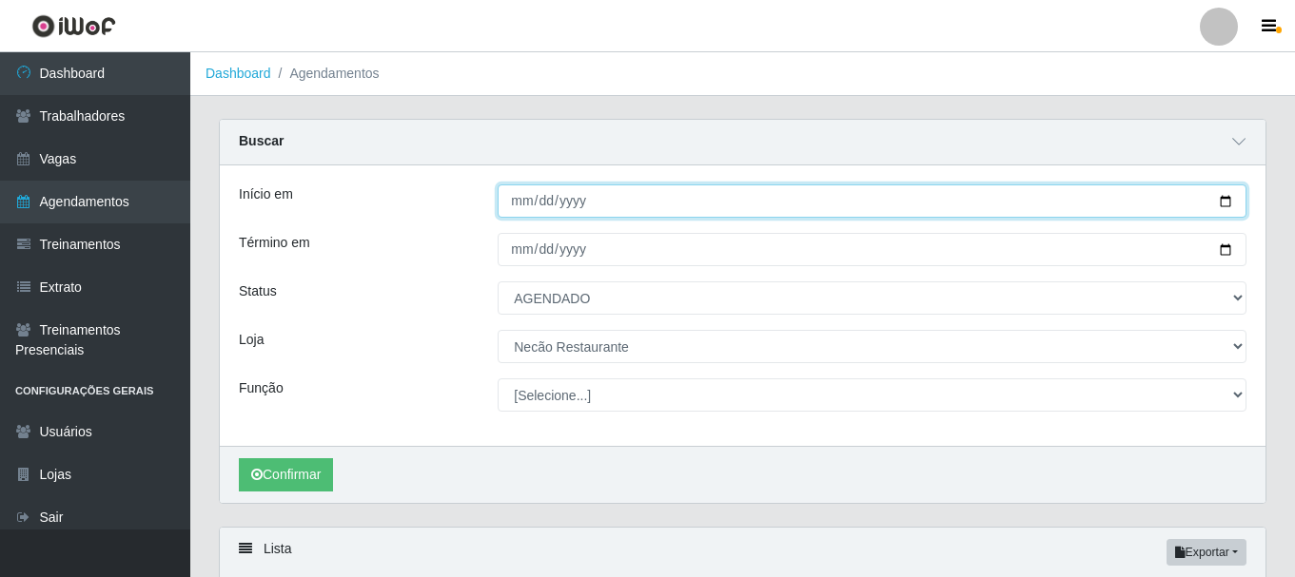
click at [1223, 203] on input "[DATE]" at bounding box center [871, 201] width 749 height 33
type input "[DATE]"
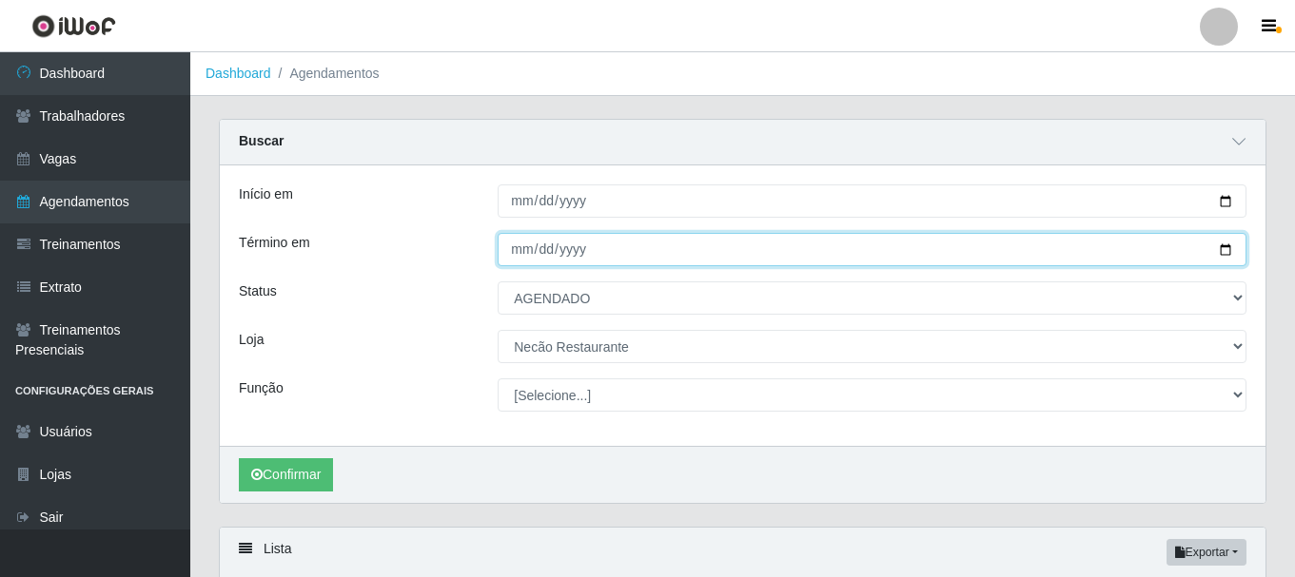
click at [1223, 254] on input "[DATE]" at bounding box center [871, 249] width 749 height 33
type input "[DATE]"
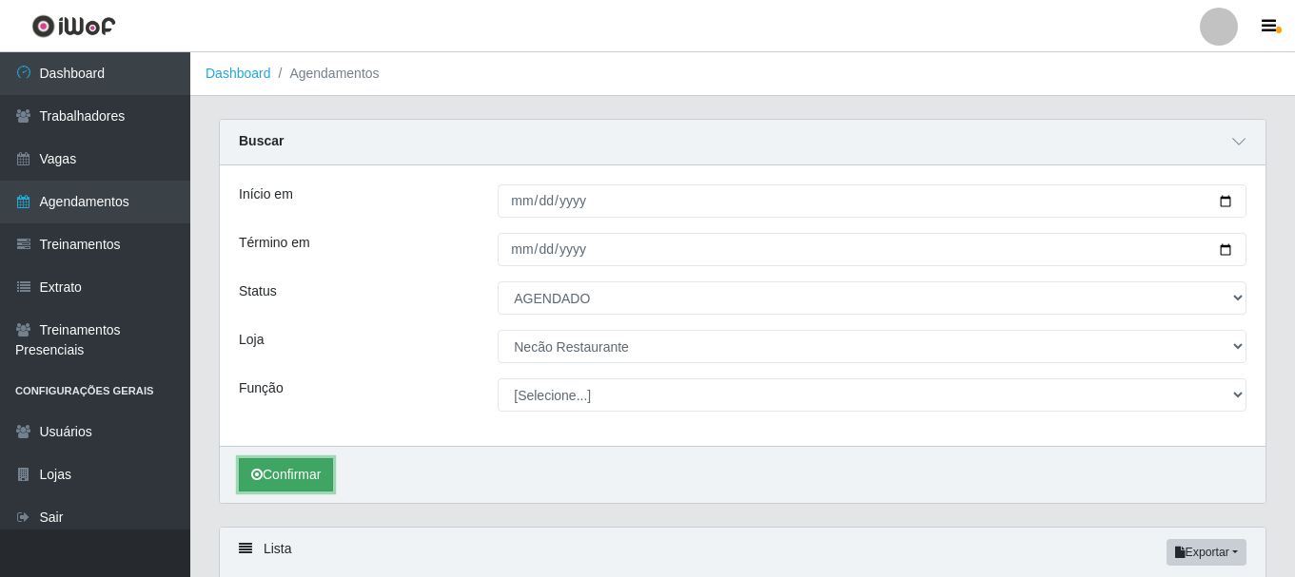
click at [302, 481] on button "Confirmar" at bounding box center [286, 474] width 94 height 33
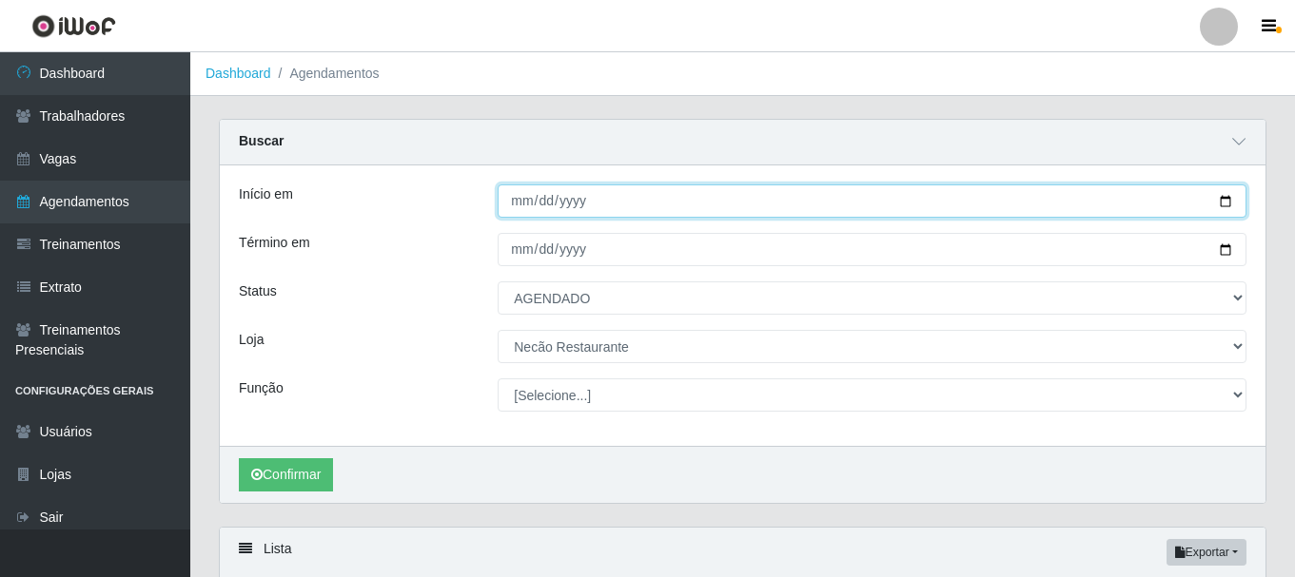
click at [1224, 206] on input "[DATE]" at bounding box center [871, 201] width 749 height 33
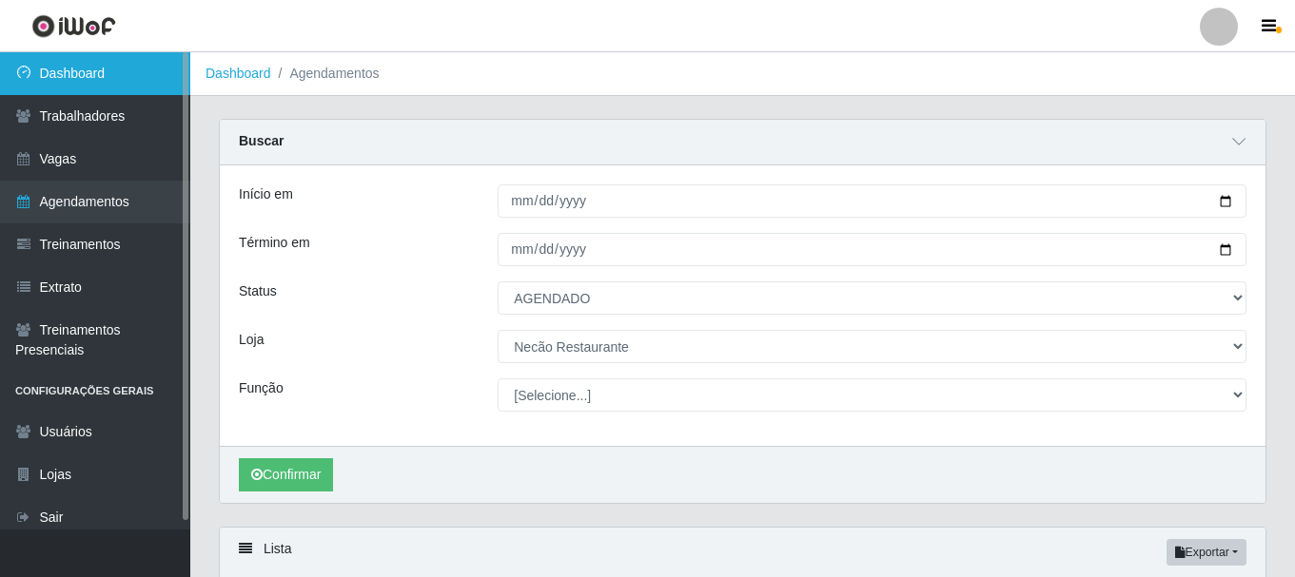
click at [72, 81] on link "Dashboard" at bounding box center [95, 73] width 190 height 43
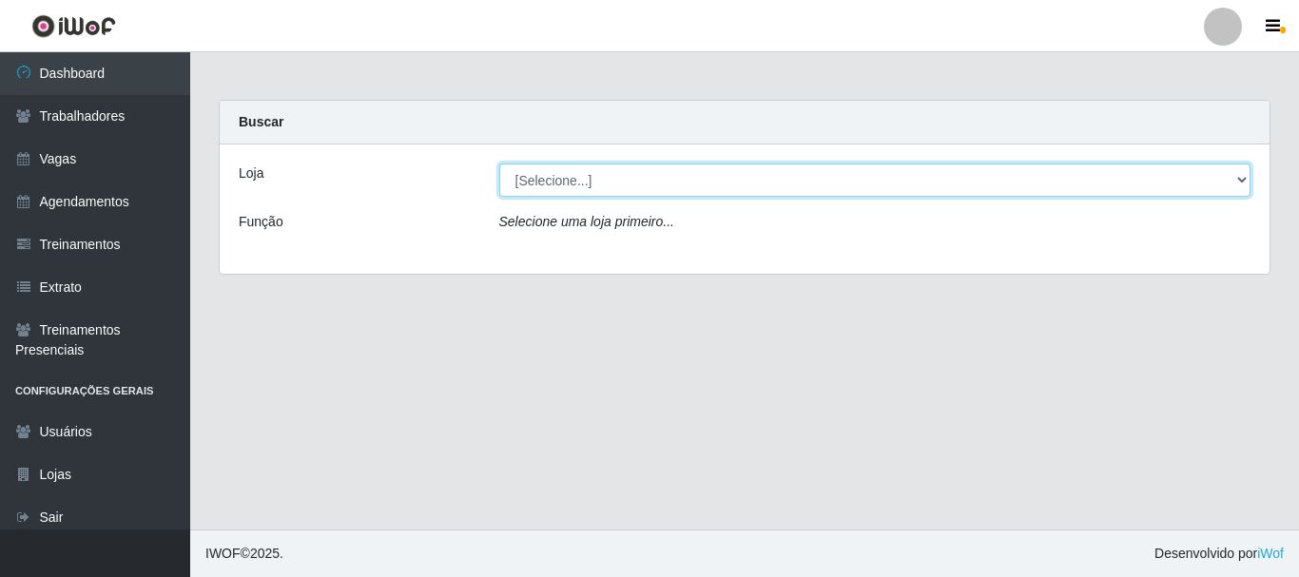
click at [1235, 192] on select "[Selecione...] Necão Restaurante" at bounding box center [875, 180] width 752 height 33
select select "334"
click at [499, 164] on select "[Selecione...] Necão Restaurante" at bounding box center [875, 180] width 752 height 33
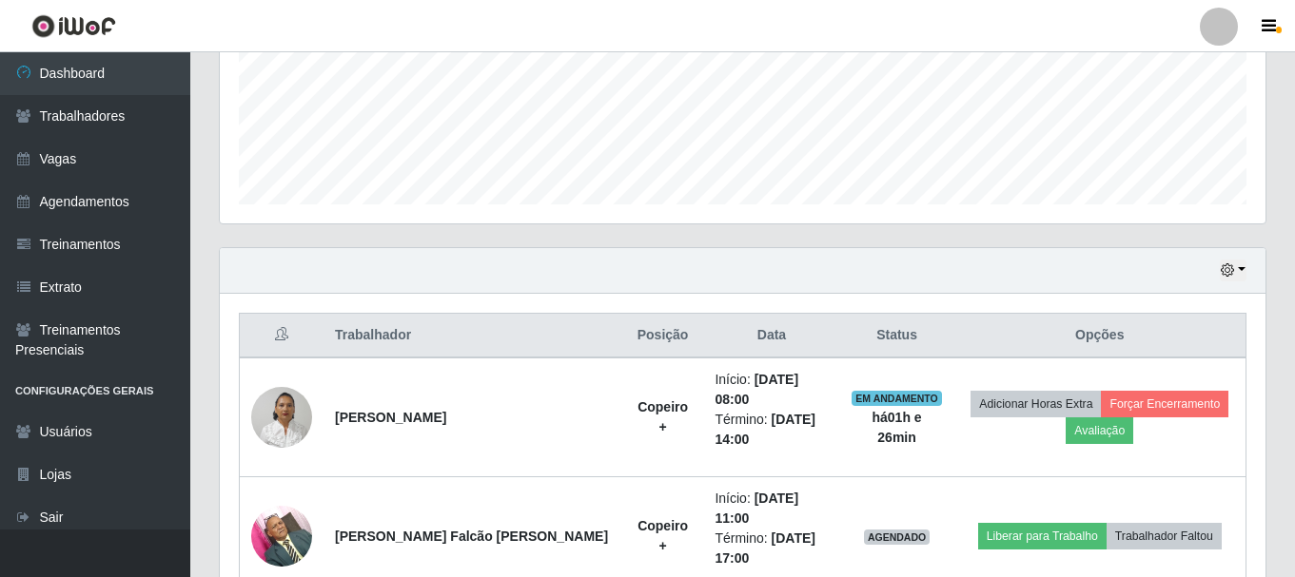
scroll to position [644, 0]
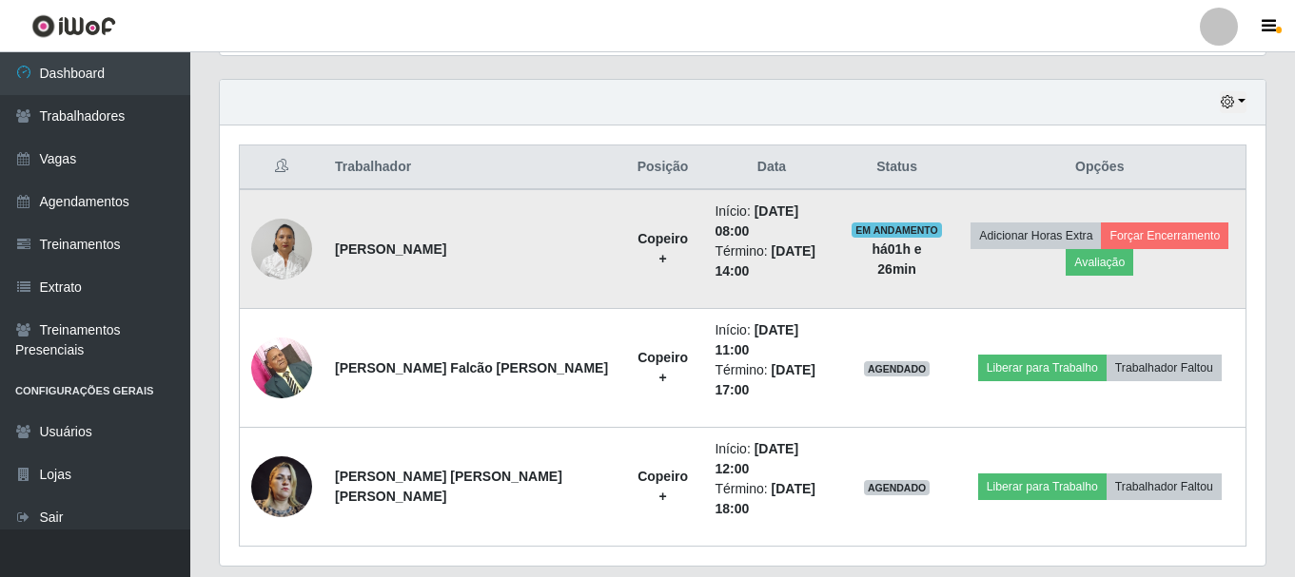
click at [274, 237] on img at bounding box center [281, 248] width 61 height 81
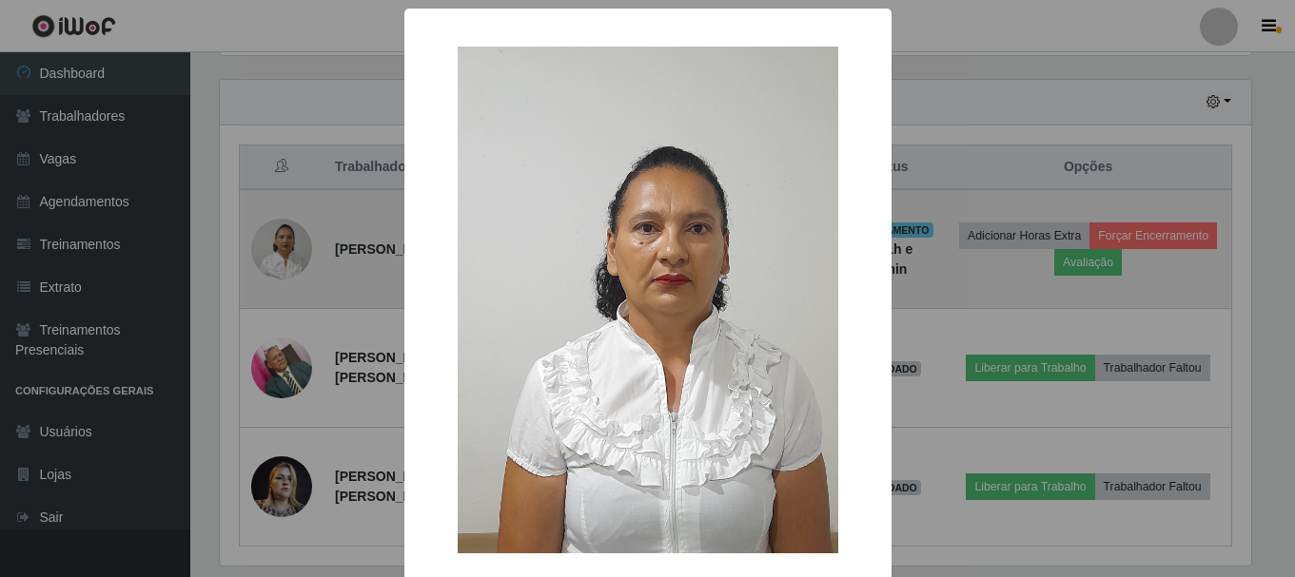
scroll to position [395, 1036]
click at [274, 237] on div "× OK Cancel" at bounding box center [649, 288] width 1299 height 577
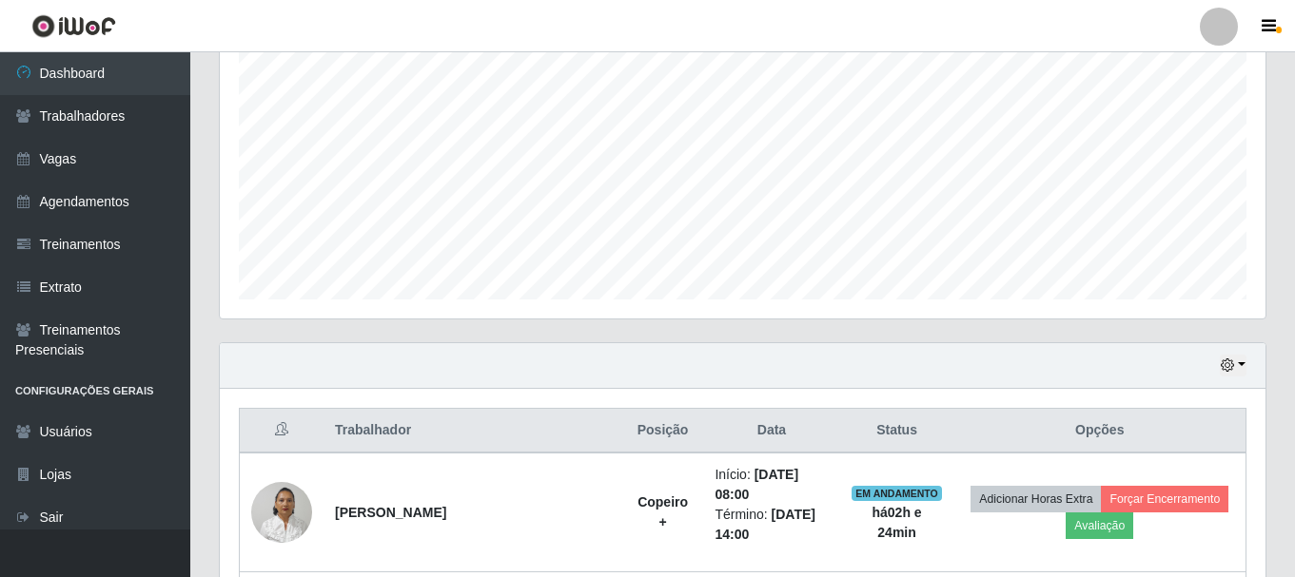
scroll to position [644, 0]
